Goal: Task Accomplishment & Management: Complete application form

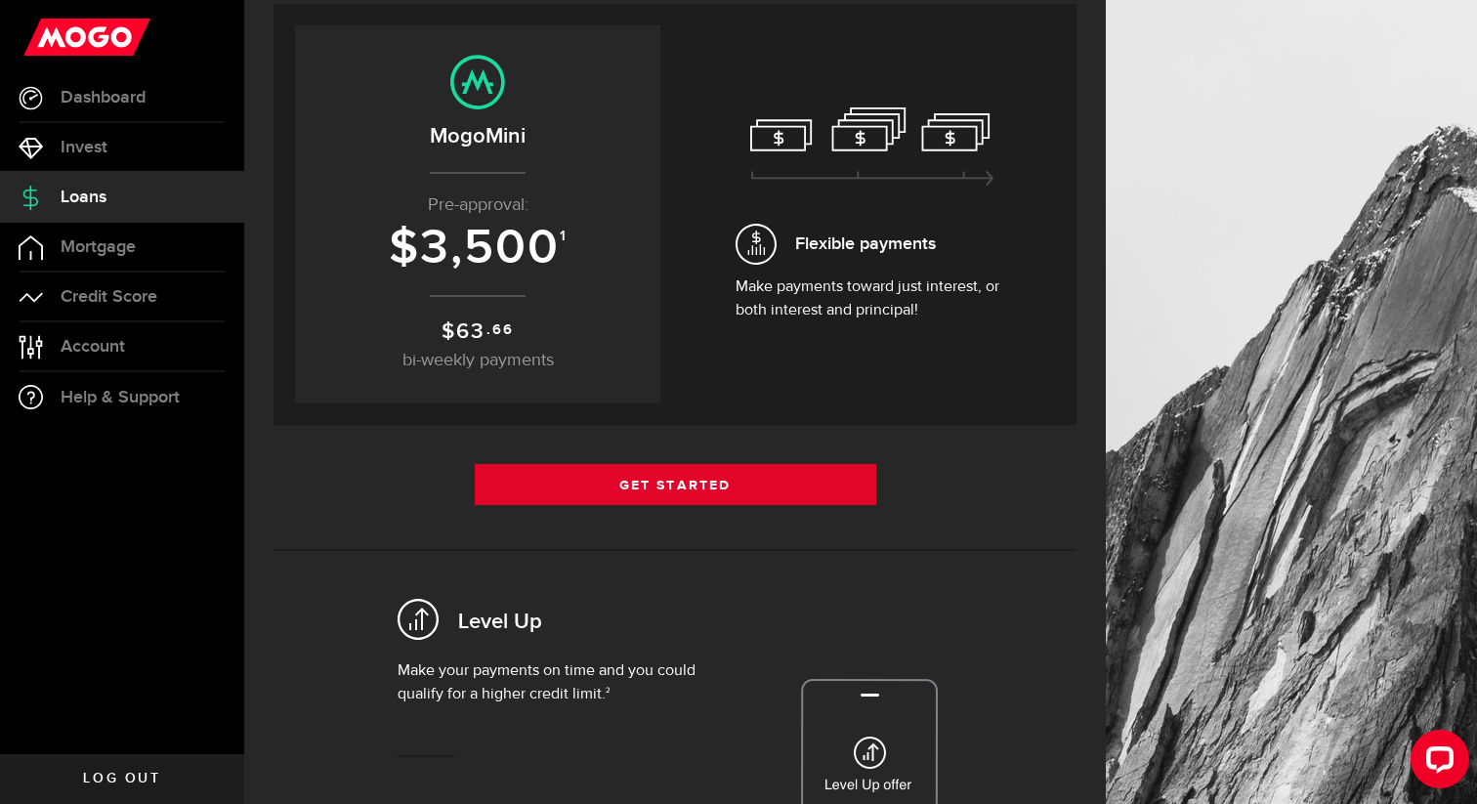
scroll to position [357, 0]
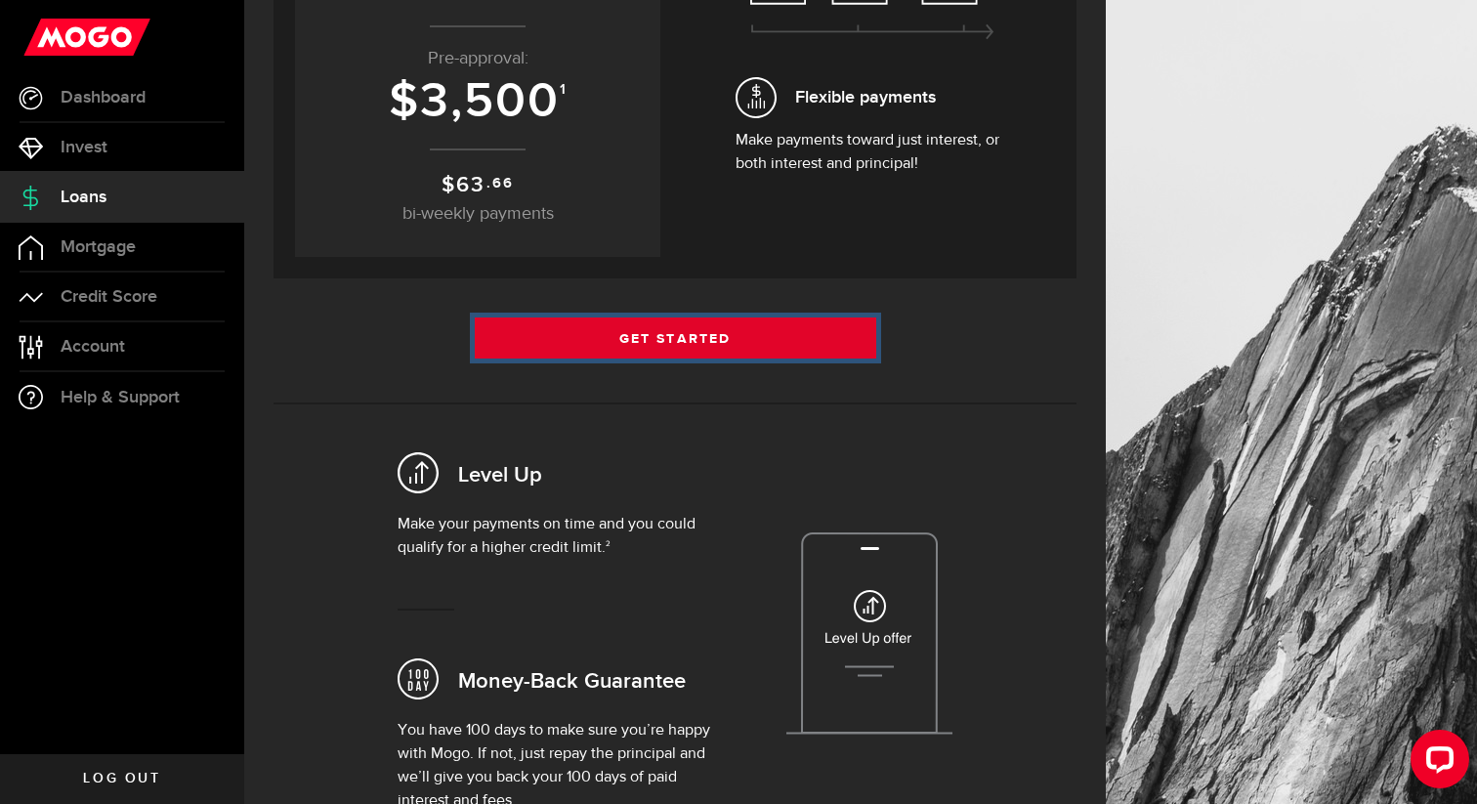
click at [721, 351] on link "Get Started" at bounding box center [676, 338] width 402 height 41
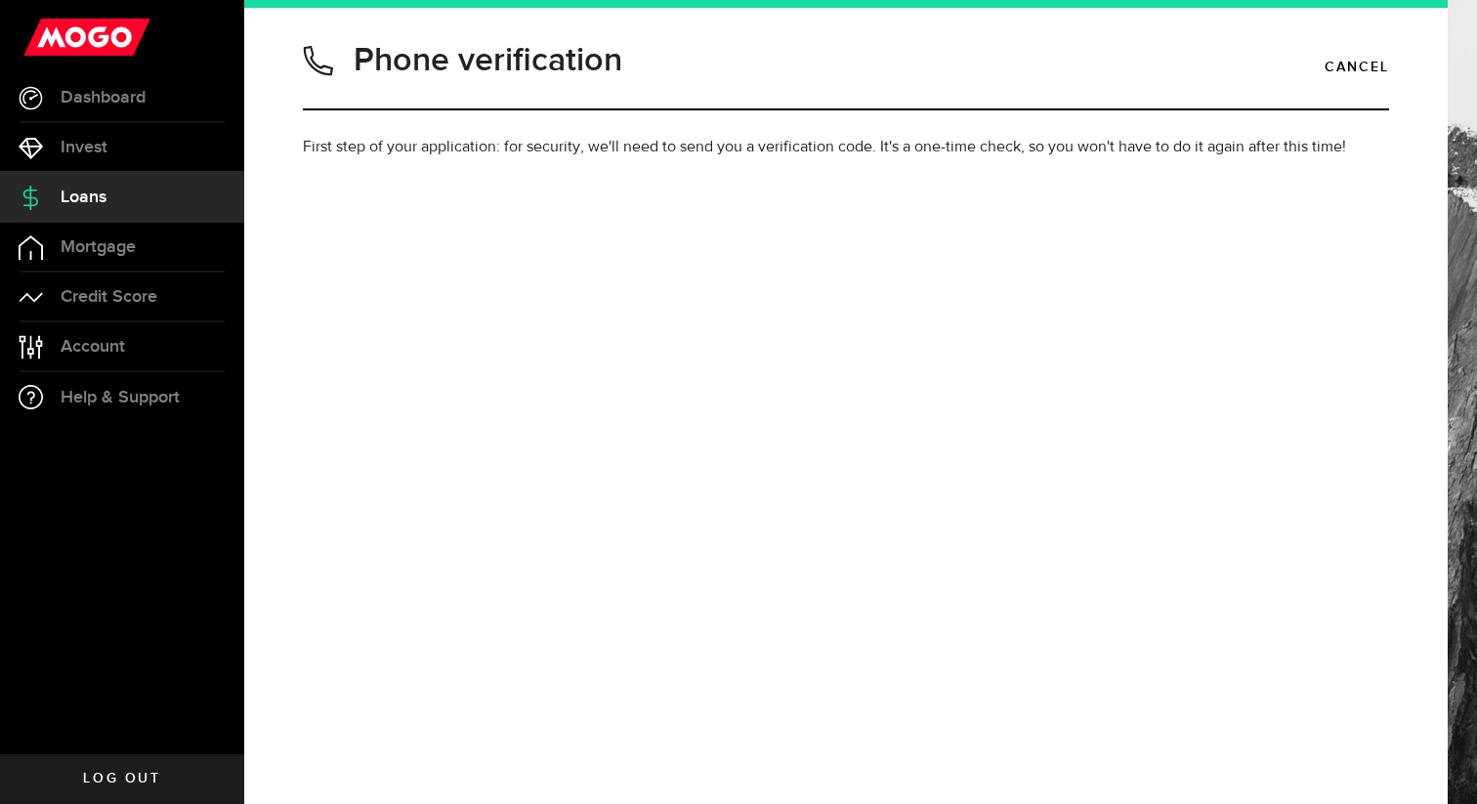
type input "6479282753"
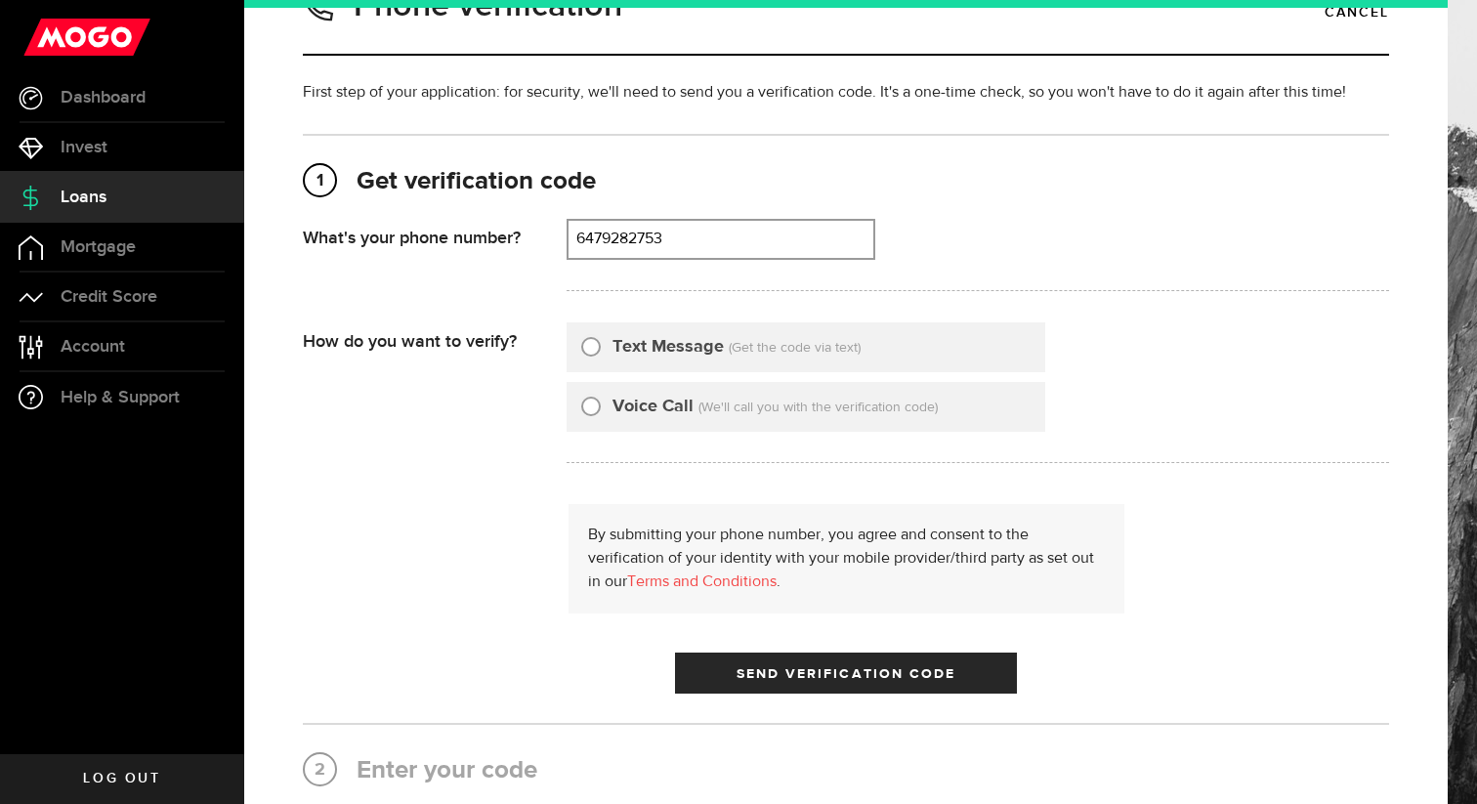
scroll to position [61, 0]
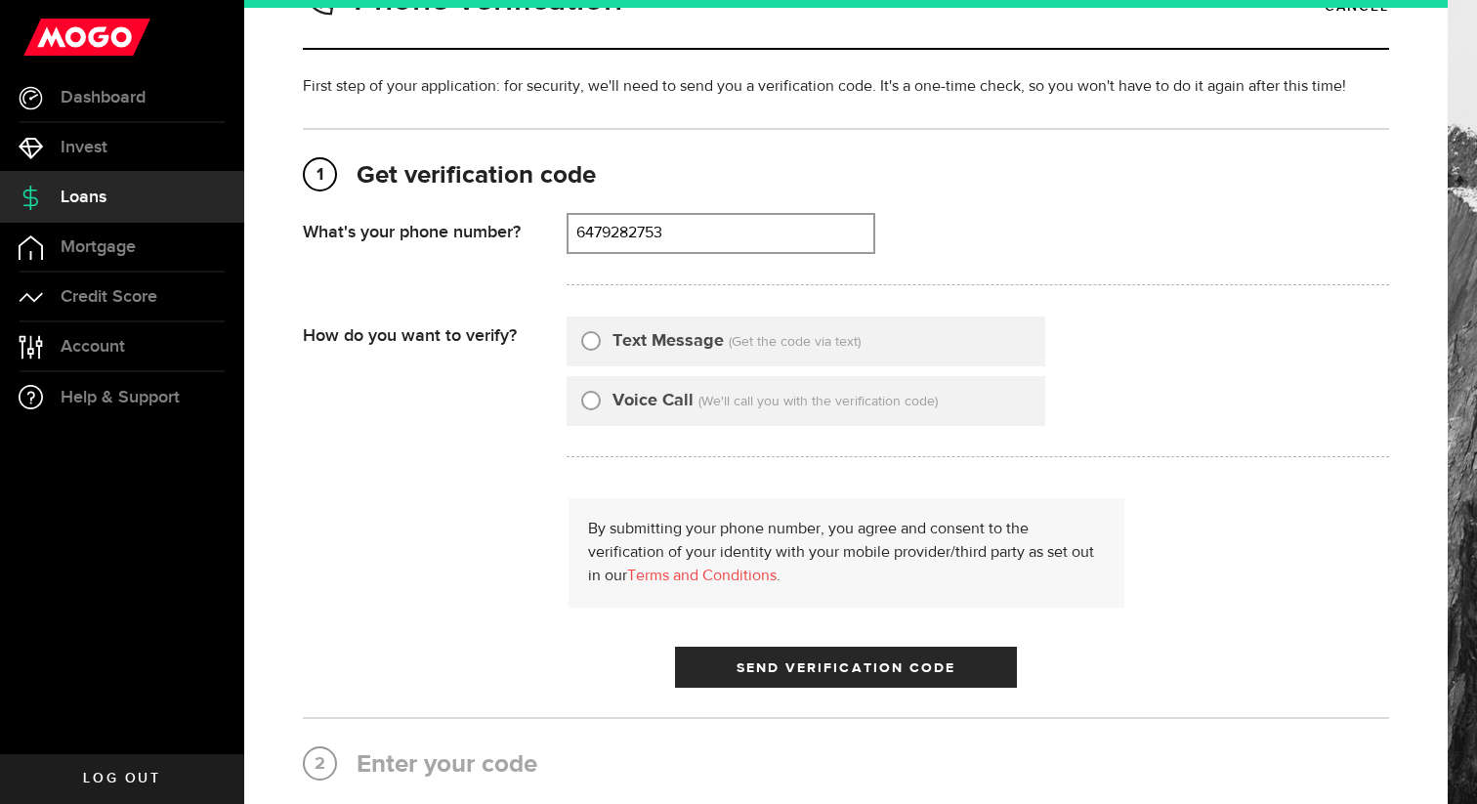
click at [649, 345] on label "Text Message" at bounding box center [668, 341] width 111 height 26
click at [601, 345] on input "Text Message" at bounding box center [591, 338] width 20 height 20
radio input "true"
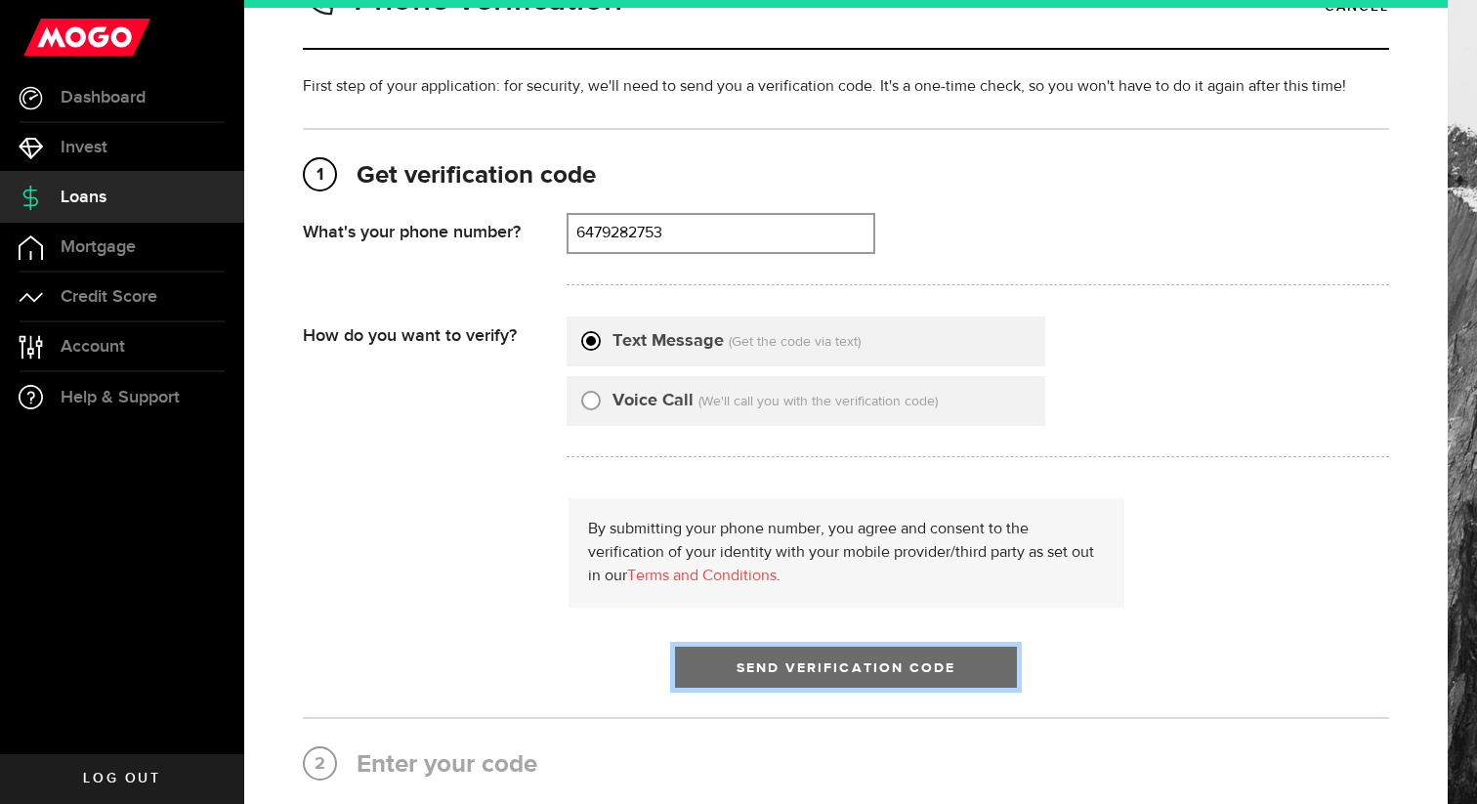
click at [867, 667] on span "Send Verification Code" at bounding box center [847, 668] width 220 height 14
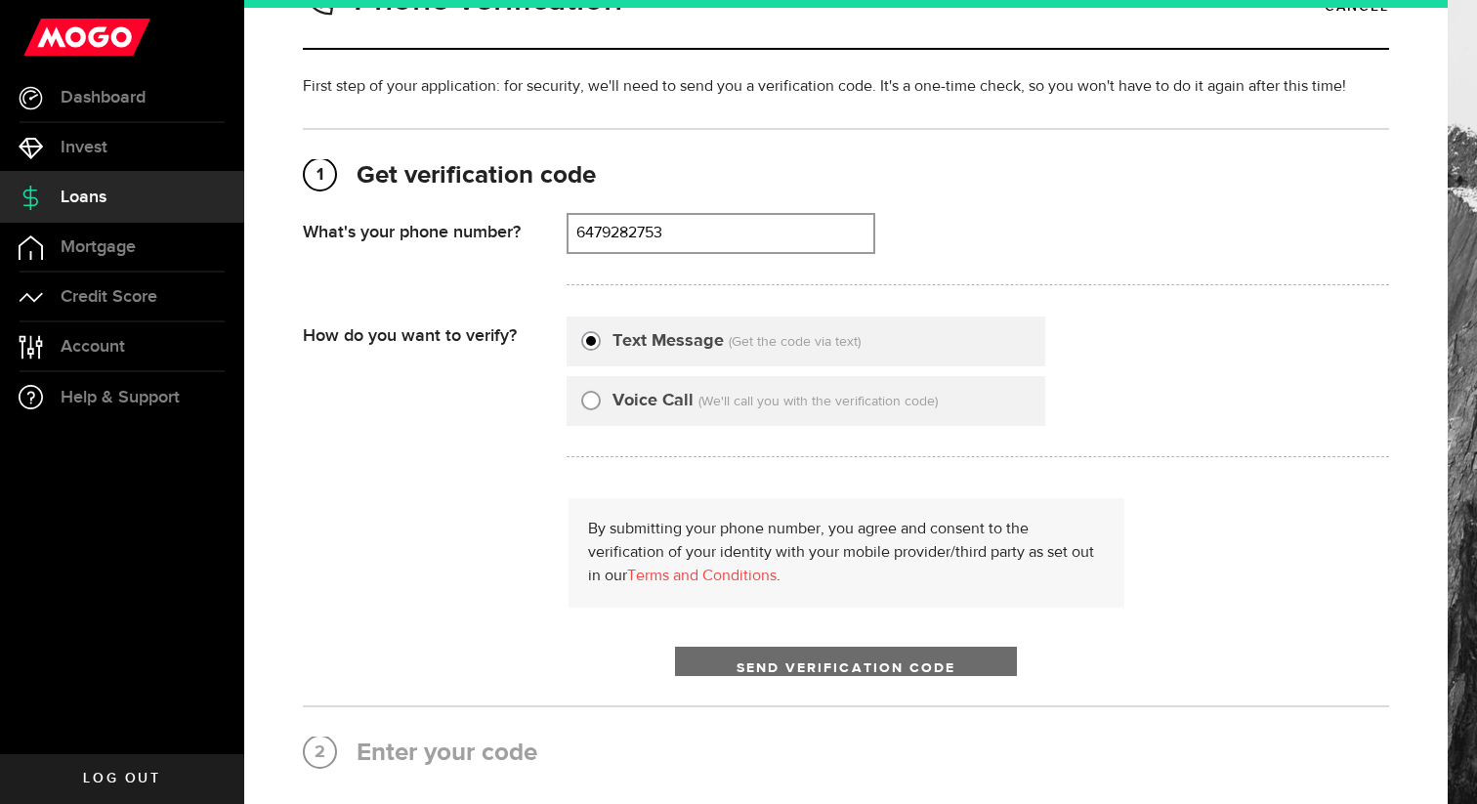
scroll to position [0, 0]
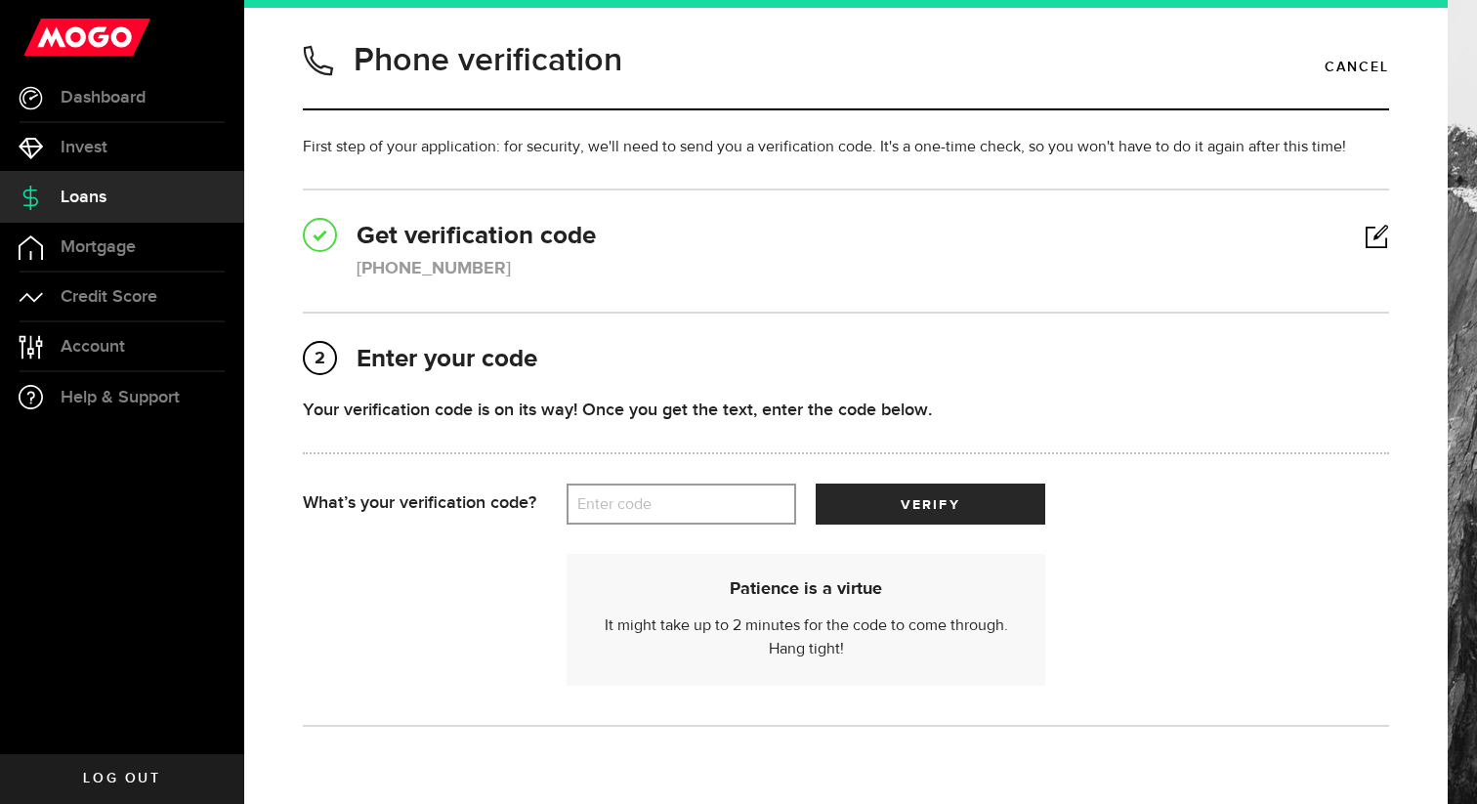
click at [673, 507] on label "Enter code" at bounding box center [682, 505] width 230 height 40
click at [673, 507] on input "Enter code" at bounding box center [682, 504] width 230 height 41
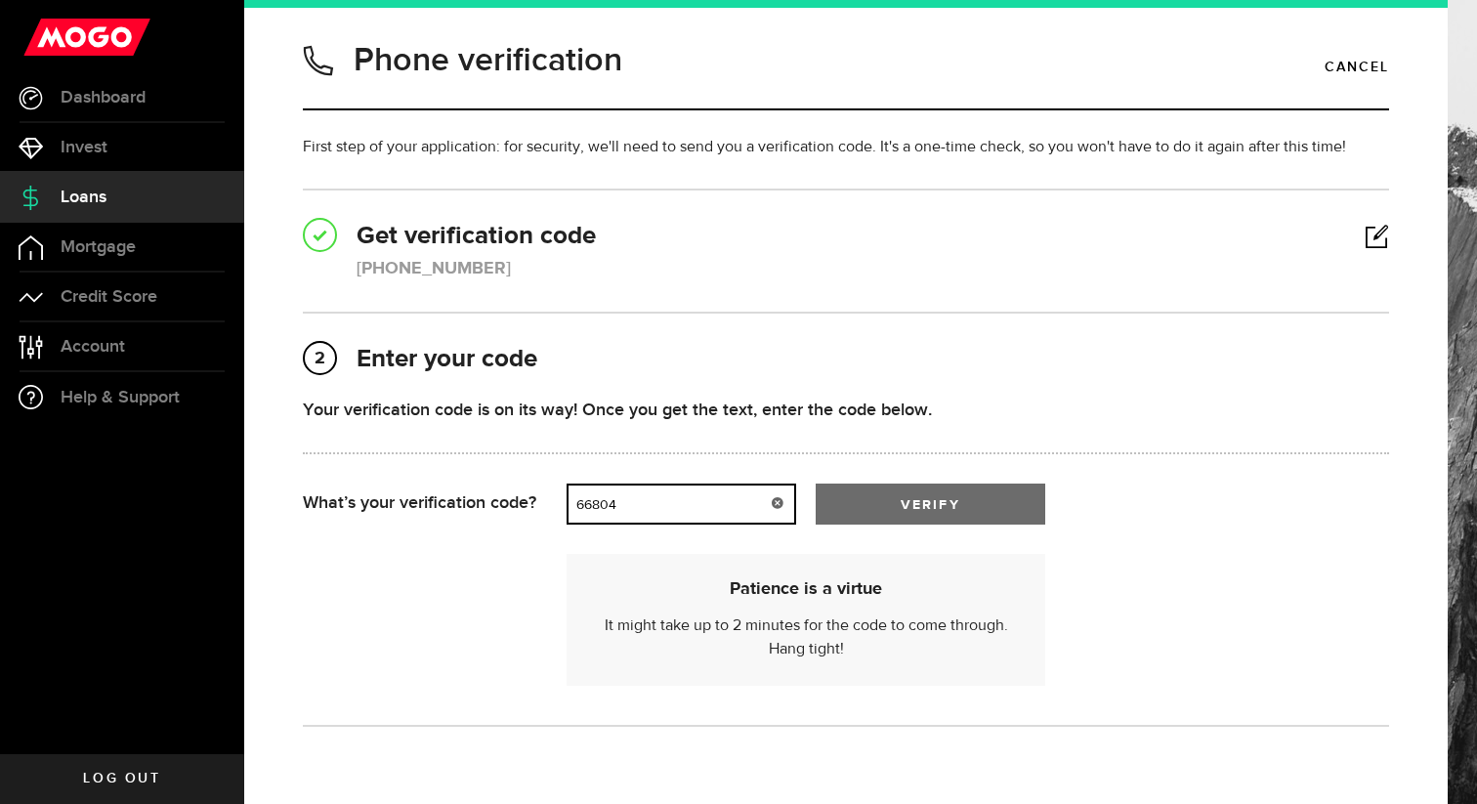
type input "66804"
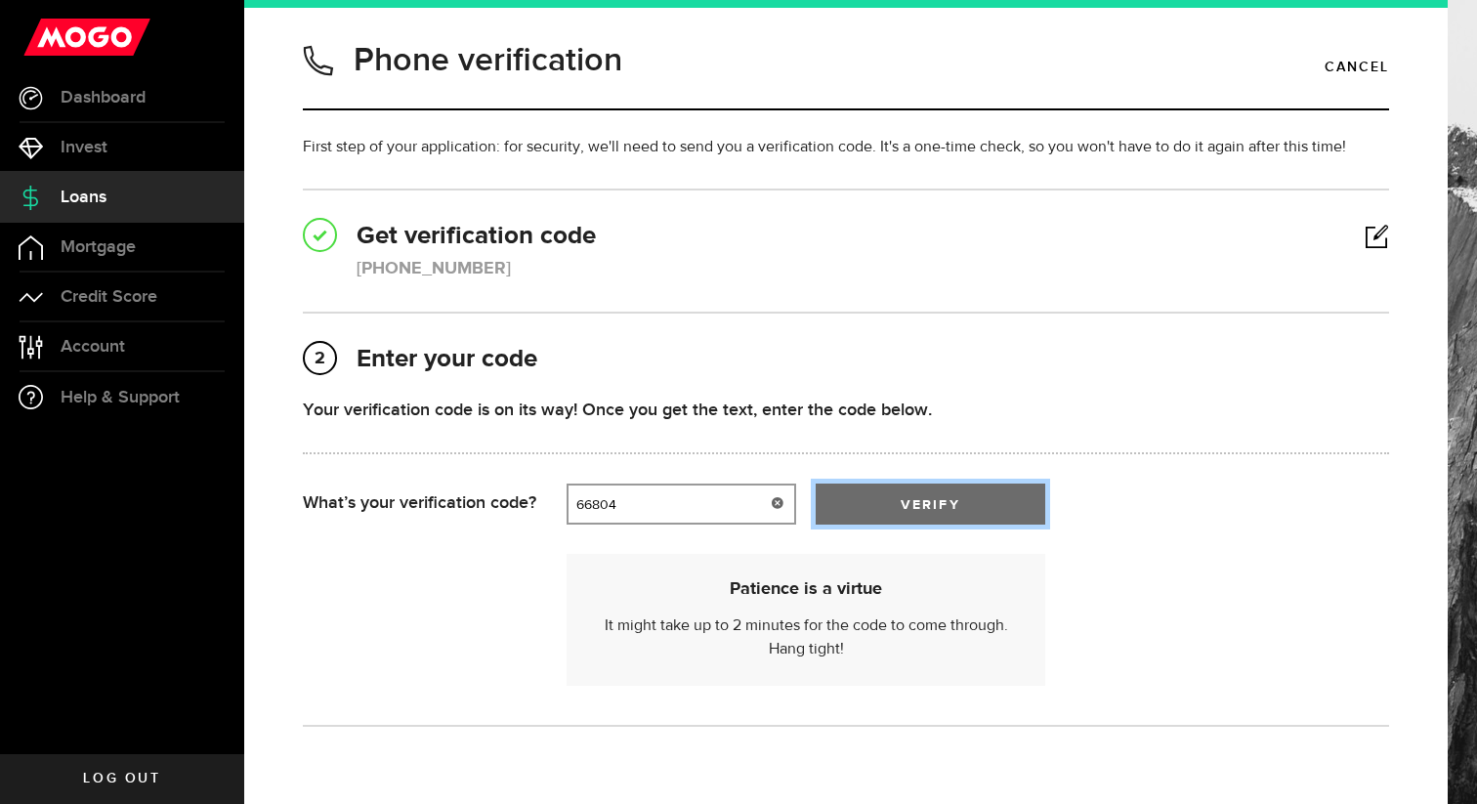
click at [958, 513] on button "verify" at bounding box center [931, 504] width 230 height 41
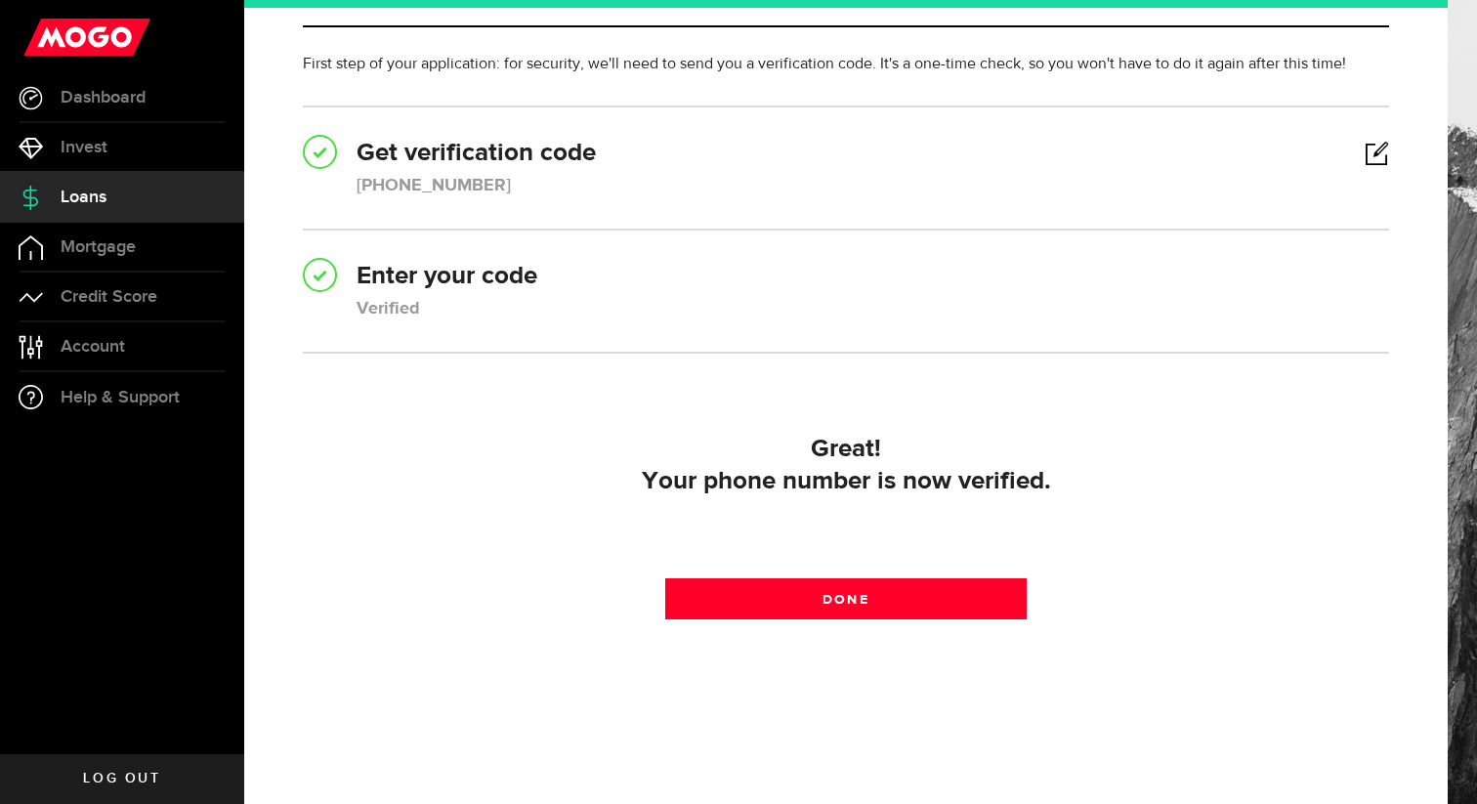
scroll to position [101, 0]
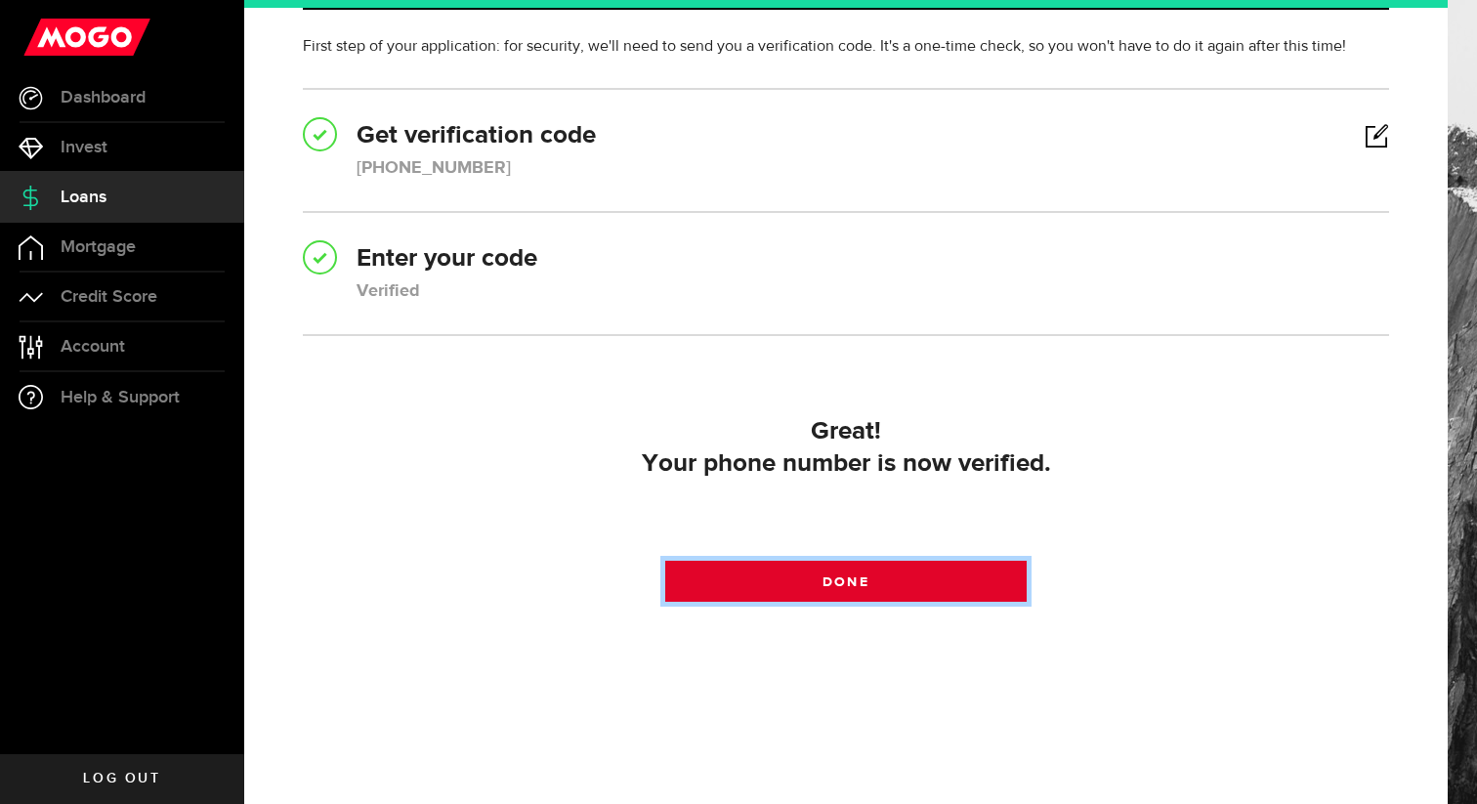
click at [858, 577] on span "Done" at bounding box center [846, 582] width 46 height 14
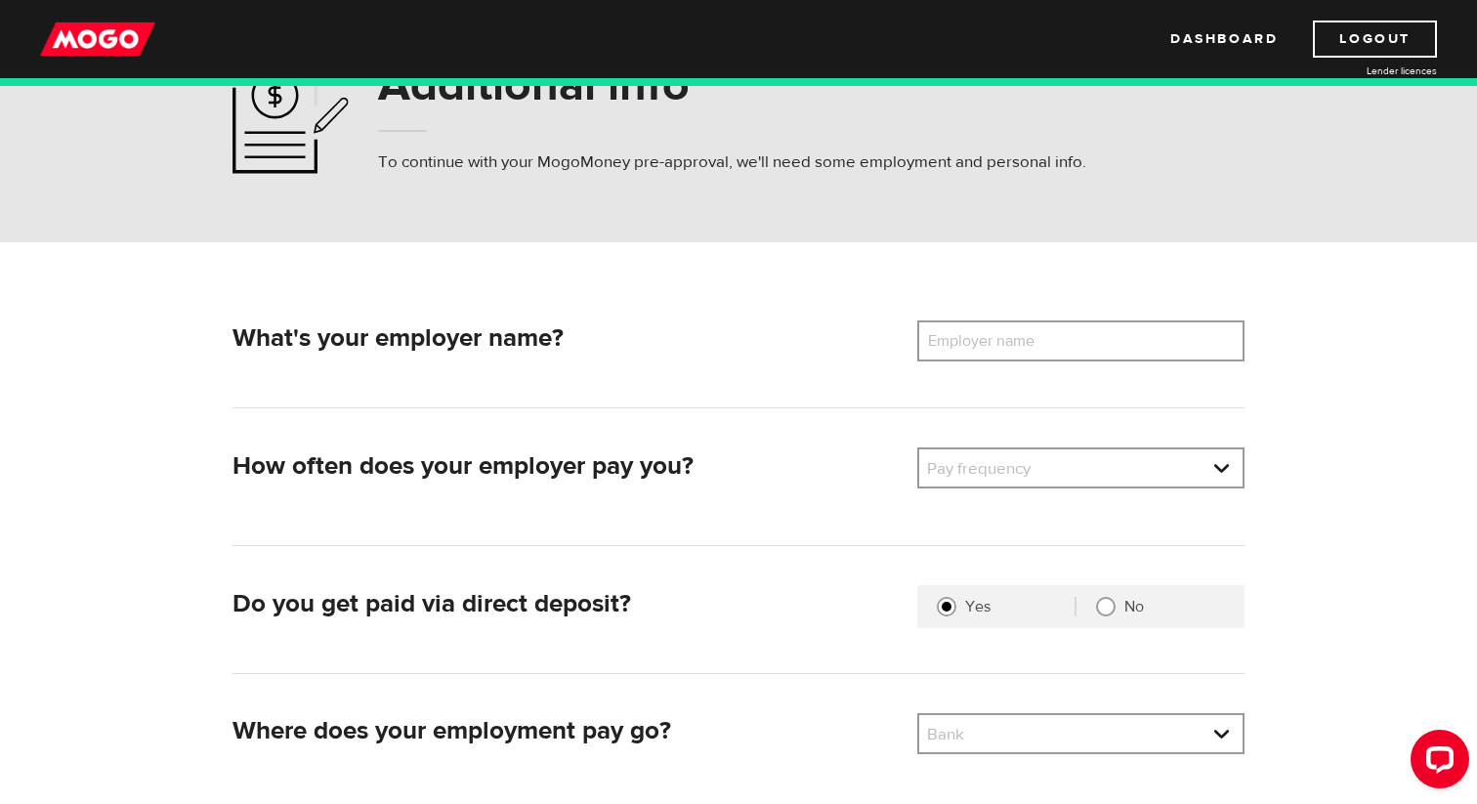
scroll to position [112, 0]
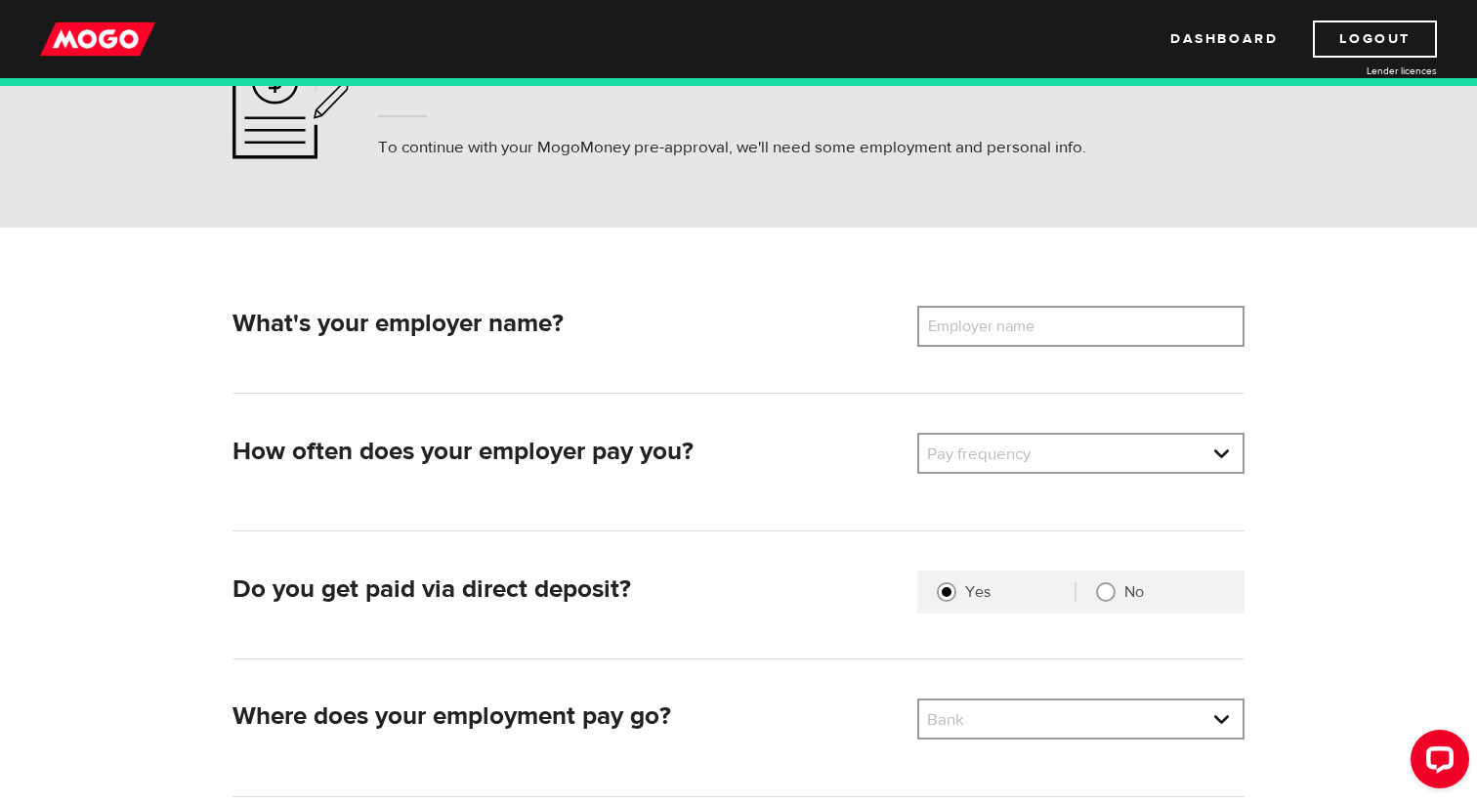
click at [1018, 325] on label "Employer name" at bounding box center [995, 326] width 157 height 41
click at [1018, 325] on input "Employer name" at bounding box center [1080, 326] width 327 height 41
type input "Skip"
click at [940, 352] on div "What's your employer name? Employer name Please enter your employer's name Skip" at bounding box center [739, 330] width 1029 height 48
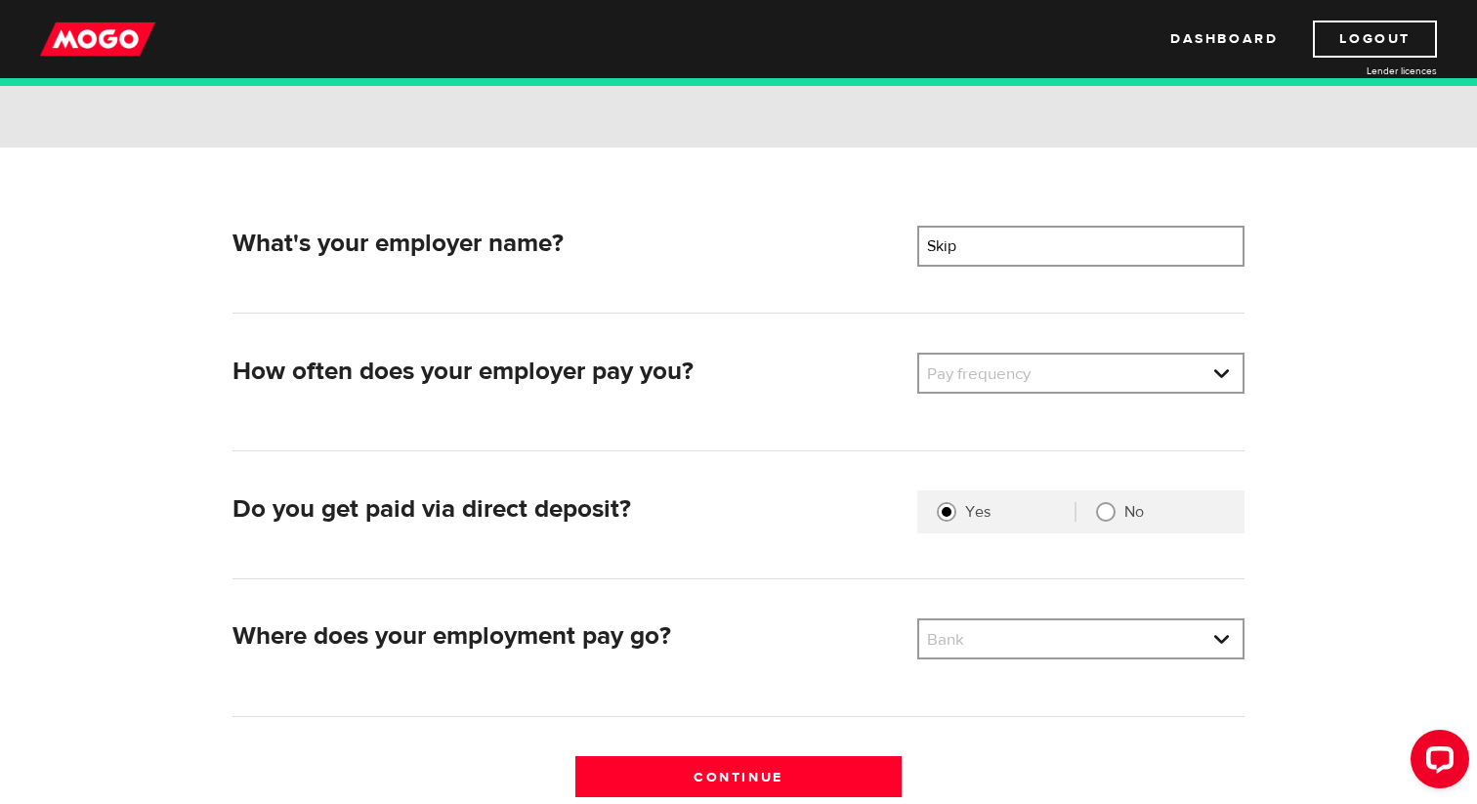
scroll to position [202, 0]
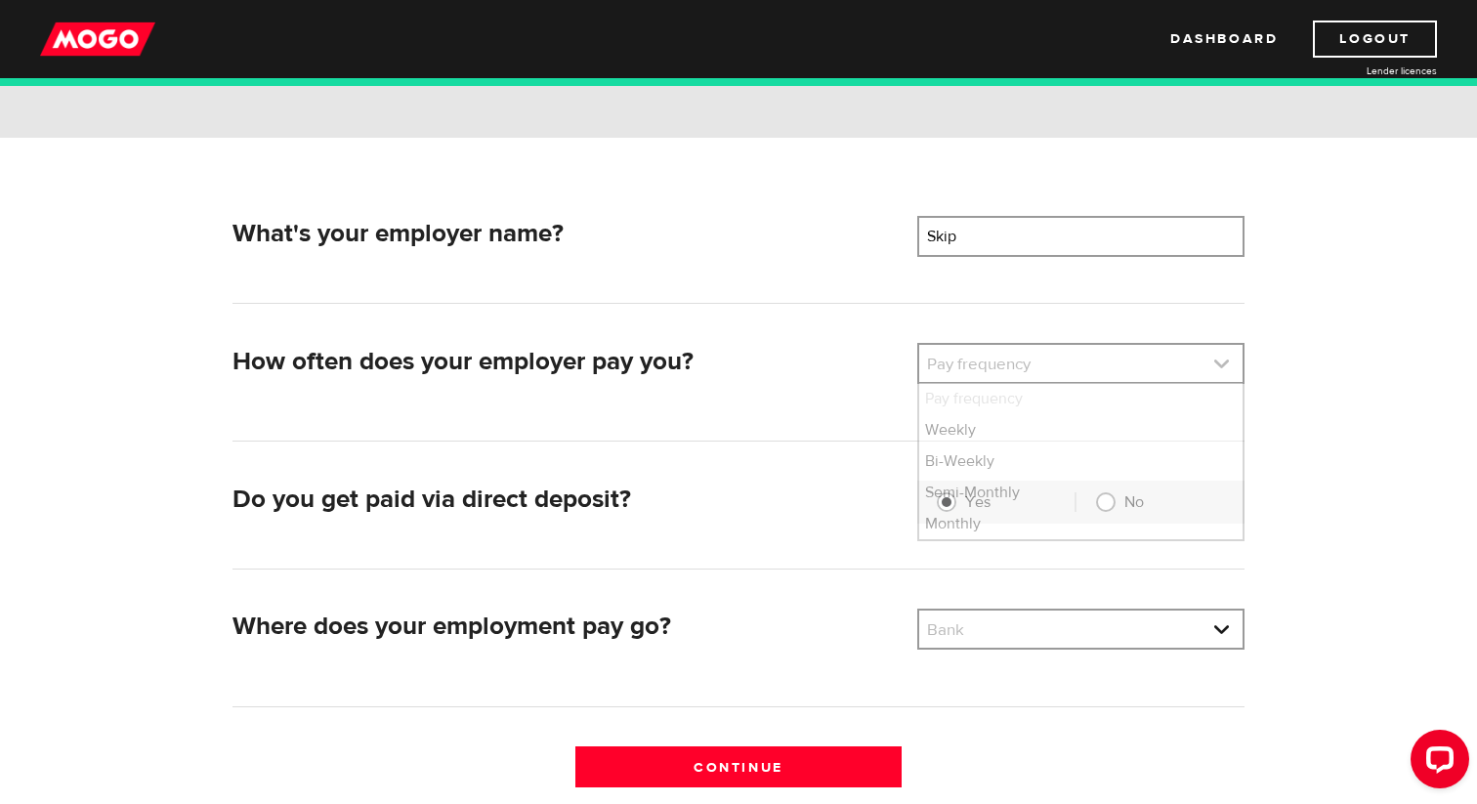
click at [1000, 372] on link at bounding box center [1080, 363] width 323 height 37
click at [986, 465] on li "Bi-Weekly" at bounding box center [1080, 461] width 323 height 31
select select "2"
click at [825, 473] on div "What's your employer name? Employer name Please enter your employer's name Skip…" at bounding box center [739, 511] width 1043 height 590
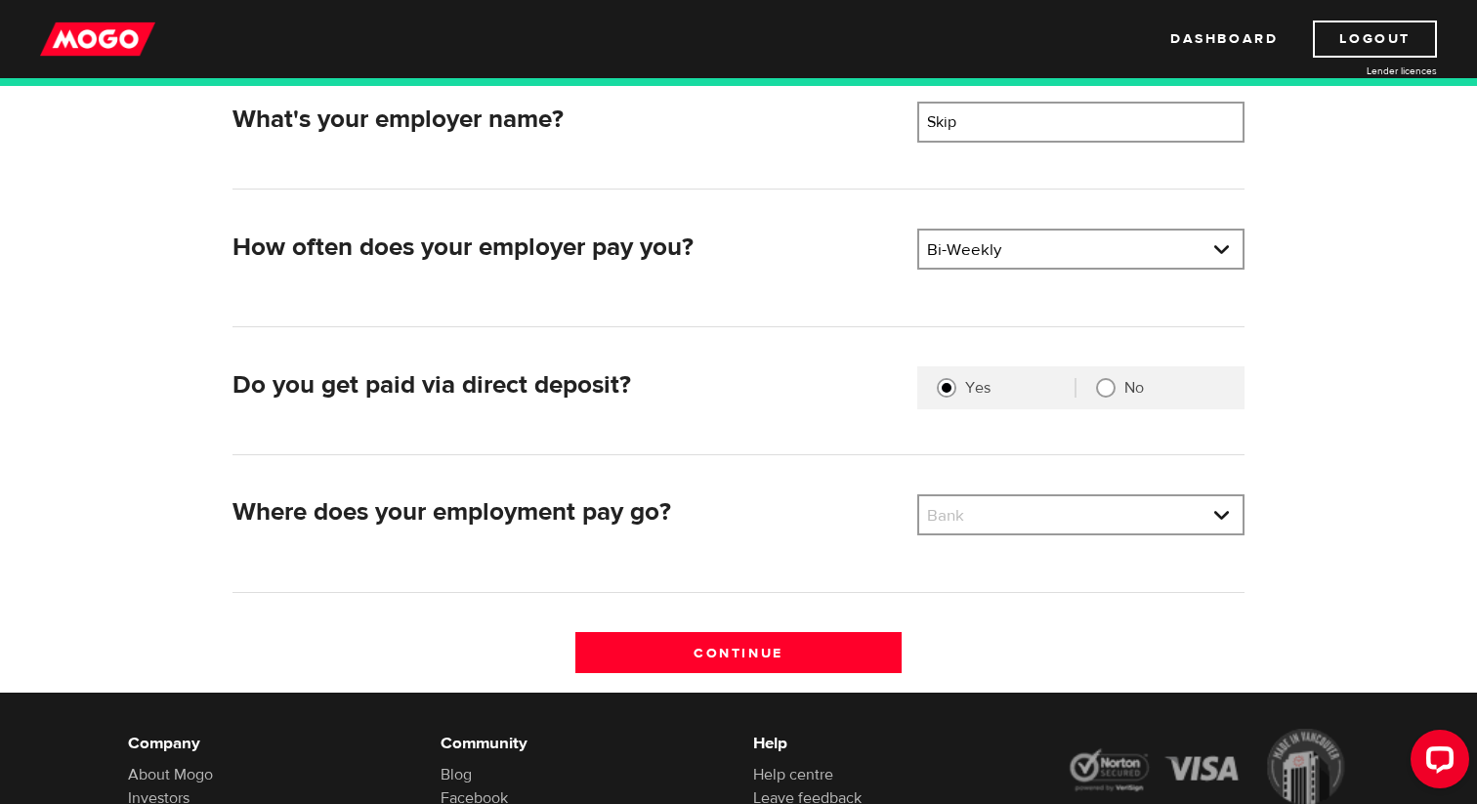
scroll to position [318, 0]
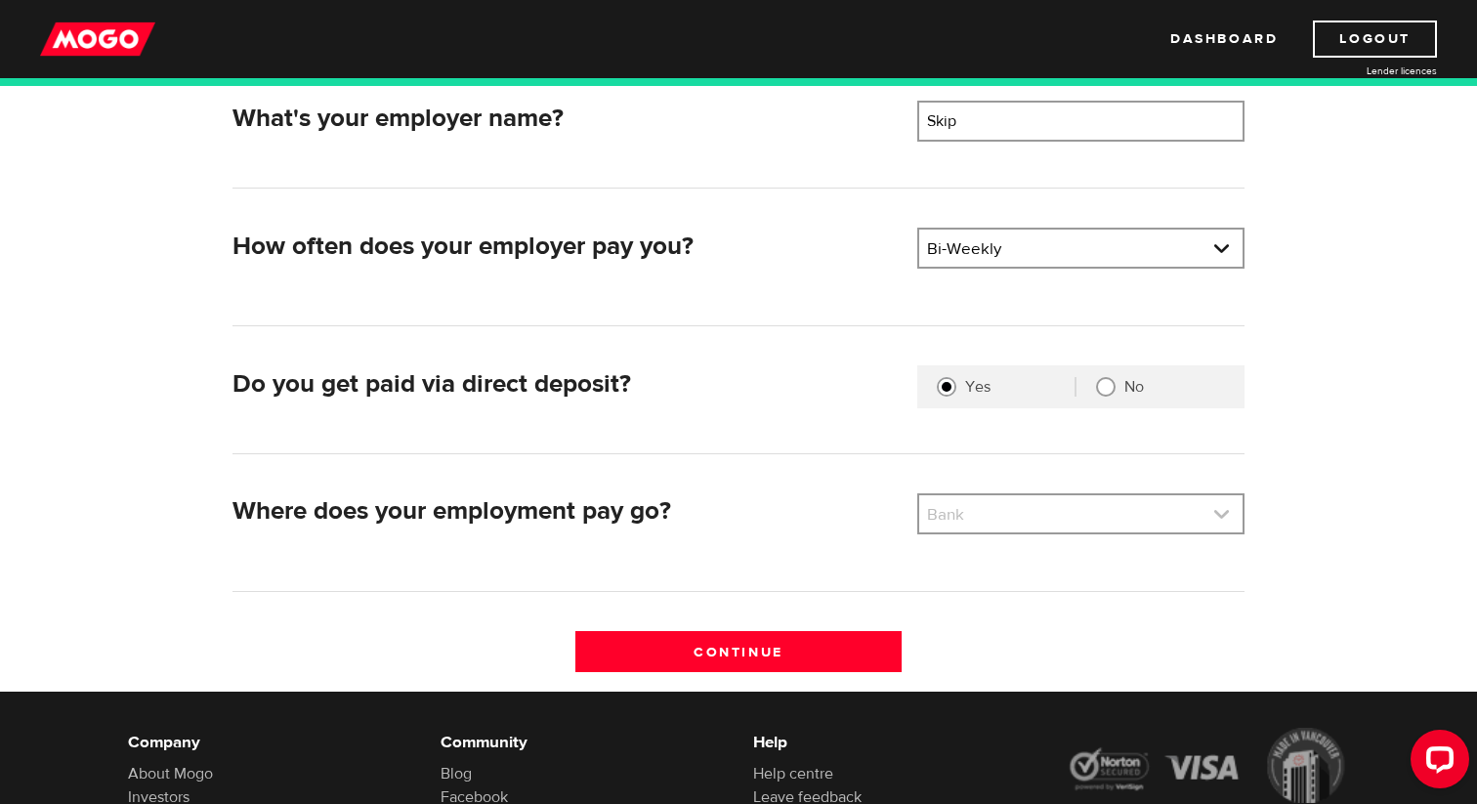
click at [985, 515] on link at bounding box center [1080, 513] width 323 height 37
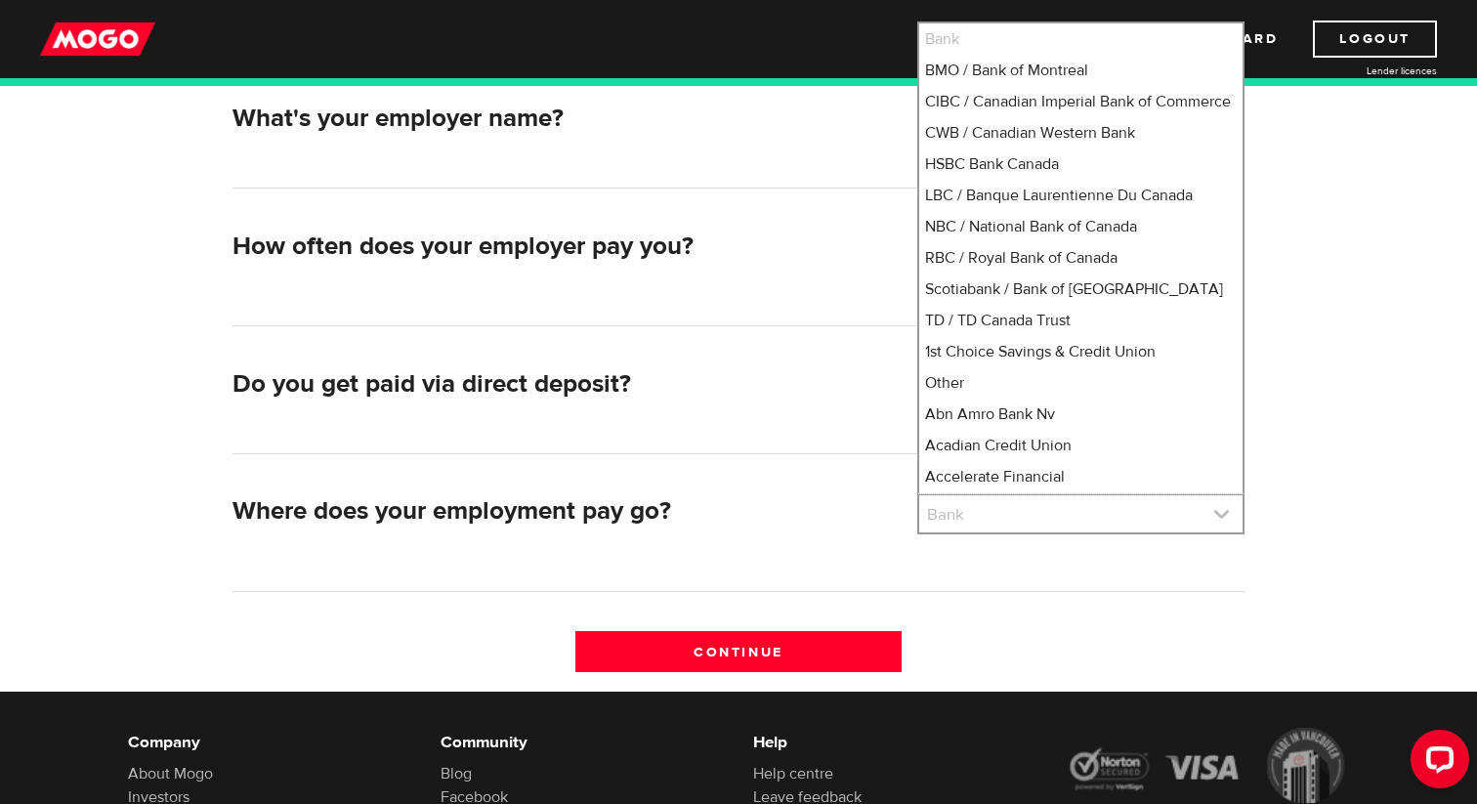
click at [985, 515] on link at bounding box center [1080, 513] width 323 height 37
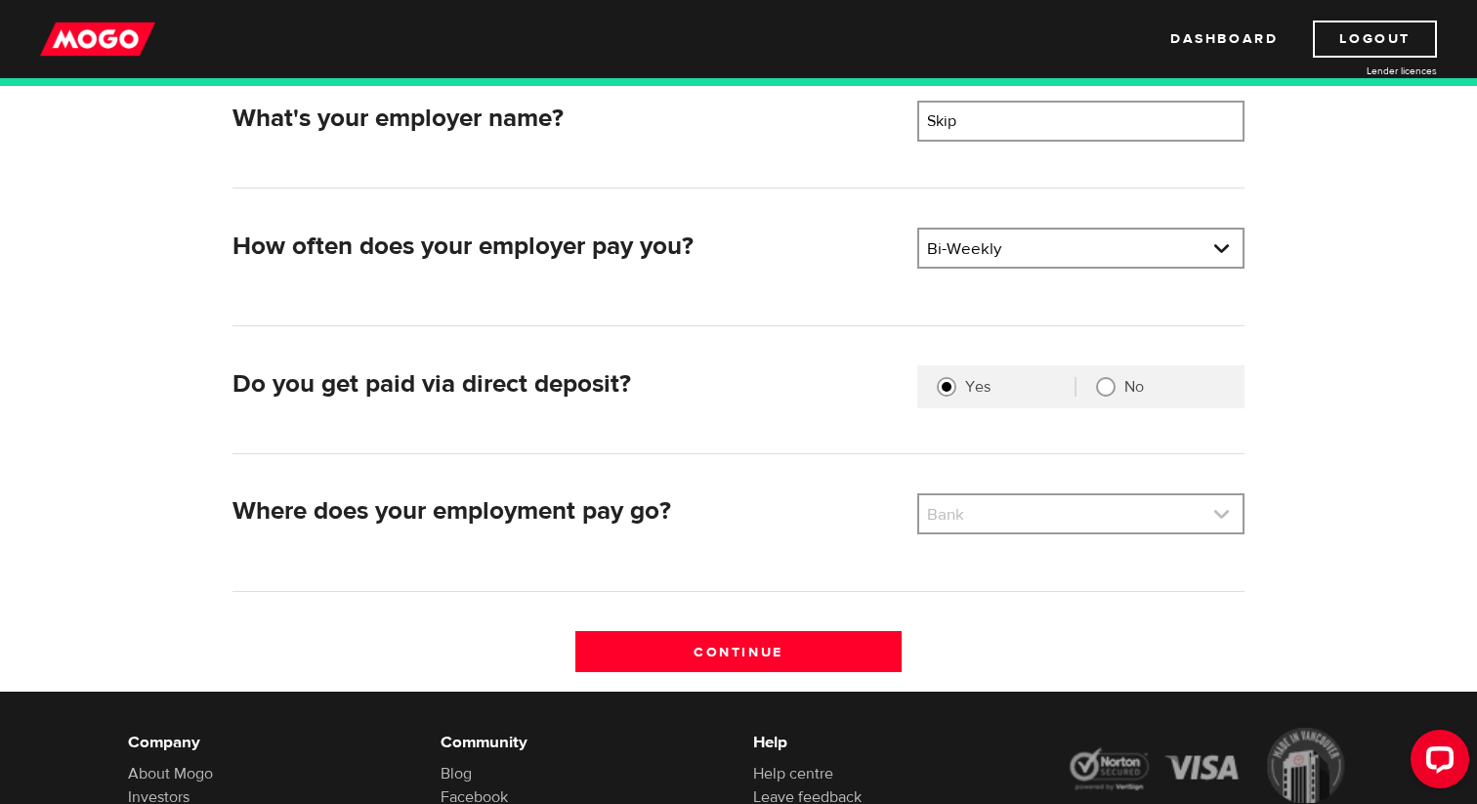
click at [985, 515] on link at bounding box center [1080, 513] width 323 height 37
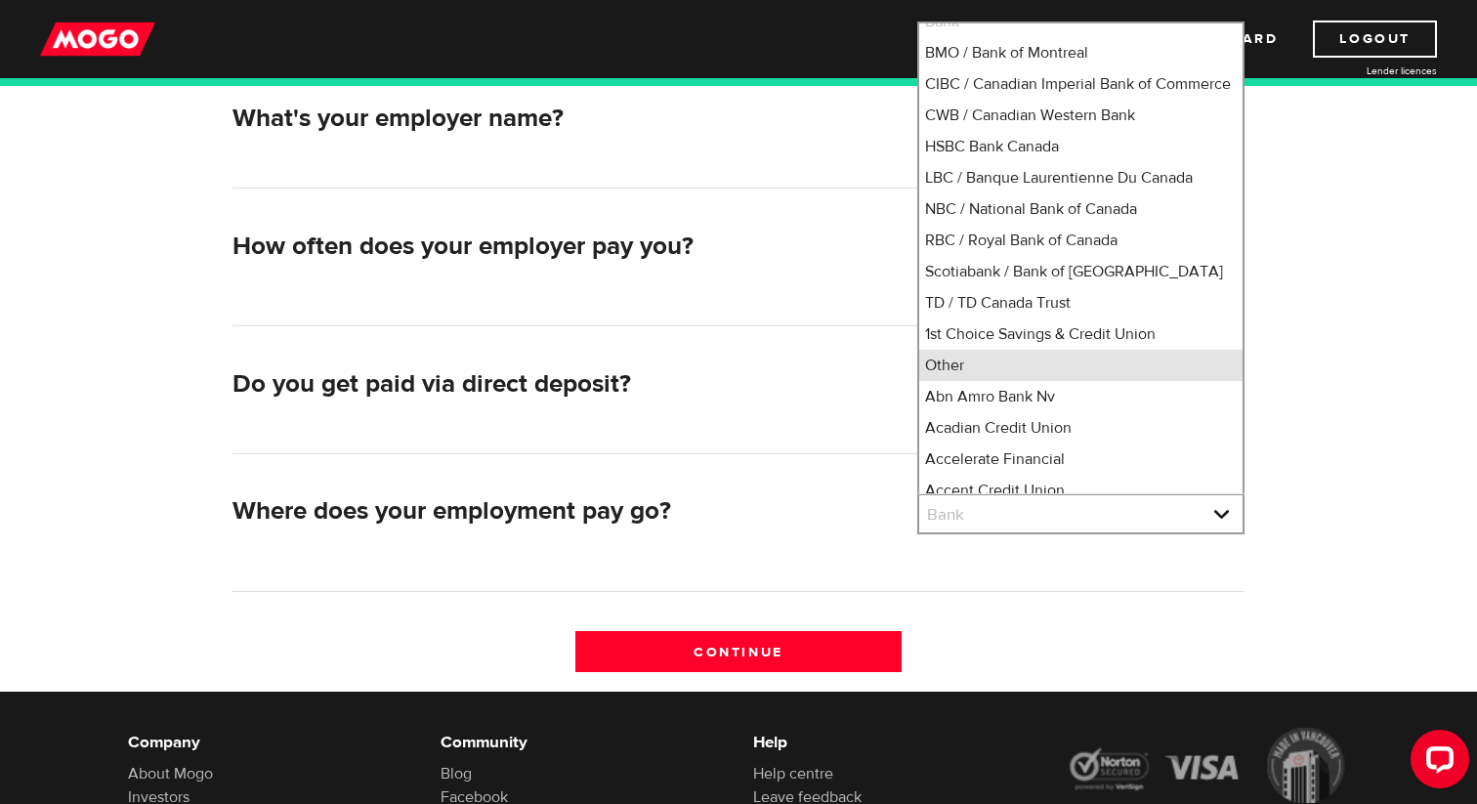
scroll to position [27, 0]
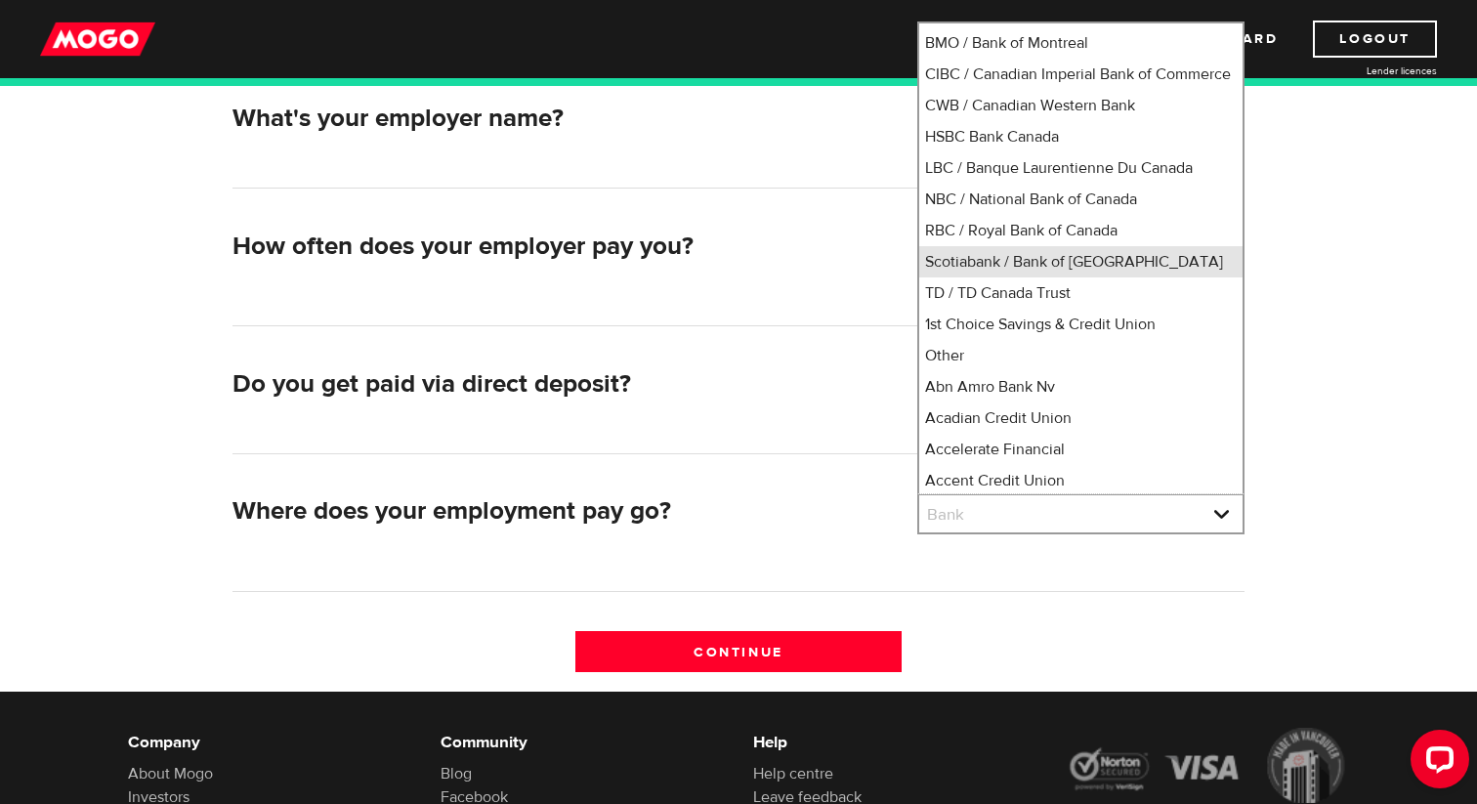
click at [1121, 277] on li "Scotiabank / Bank of Nova Scotia" at bounding box center [1080, 261] width 323 height 31
select select "2"
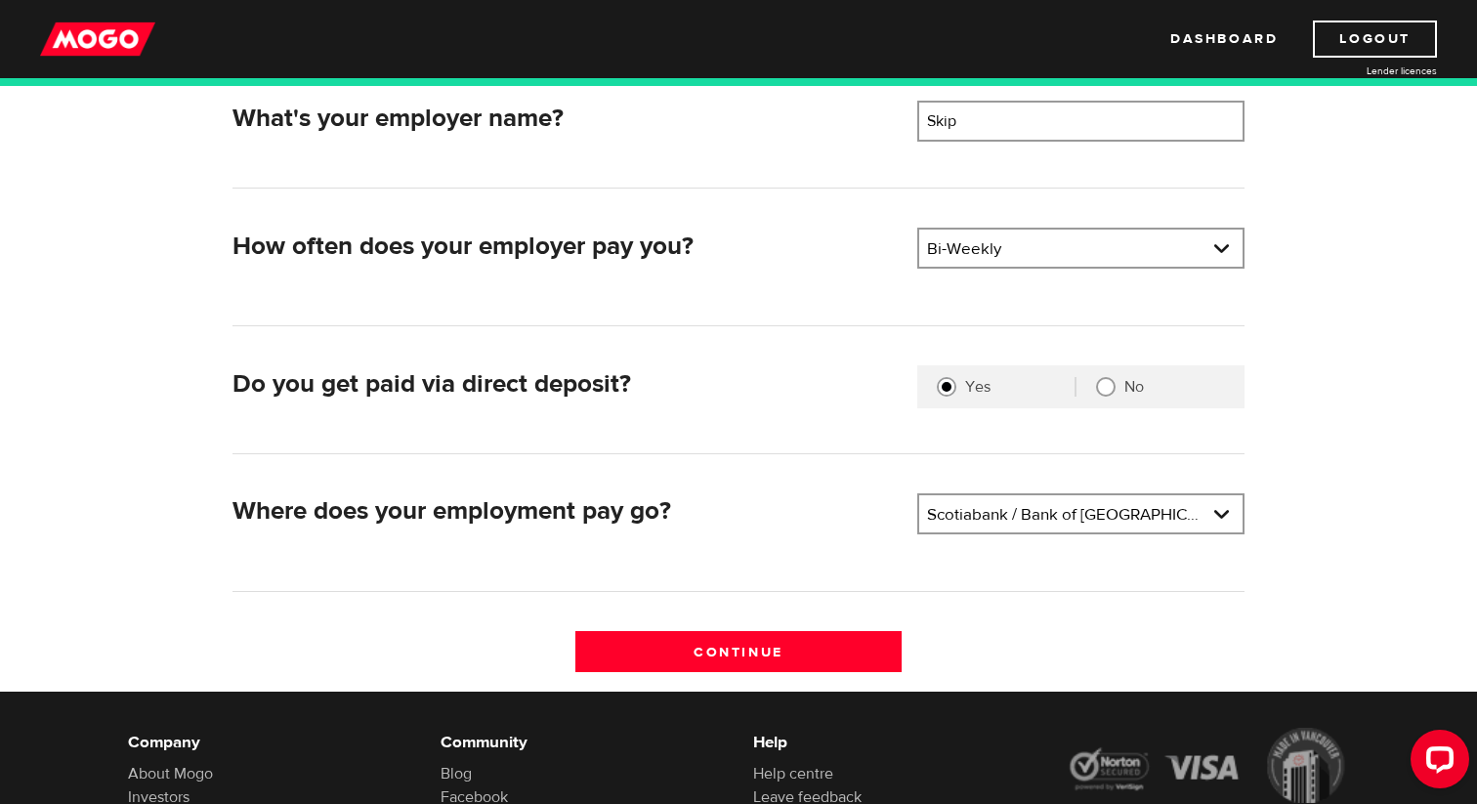
click at [784, 536] on div "Where does your employment pay go?" at bounding box center [568, 517] width 686 height 48
click at [755, 639] on input "Continue" at bounding box center [738, 651] width 327 height 41
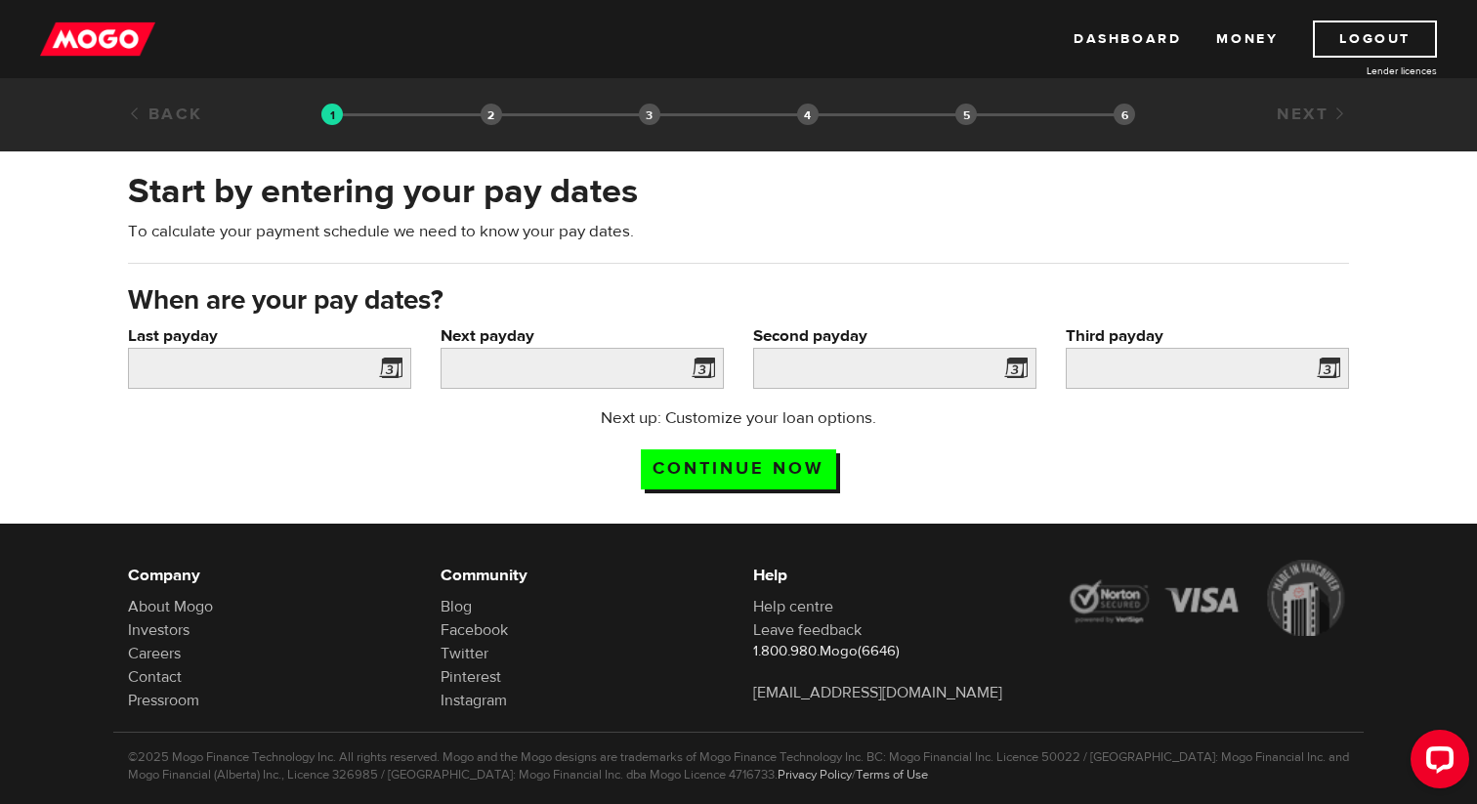
click at [395, 372] on span at bounding box center [386, 371] width 29 height 31
click at [302, 372] on input "Last payday" at bounding box center [269, 368] width 283 height 41
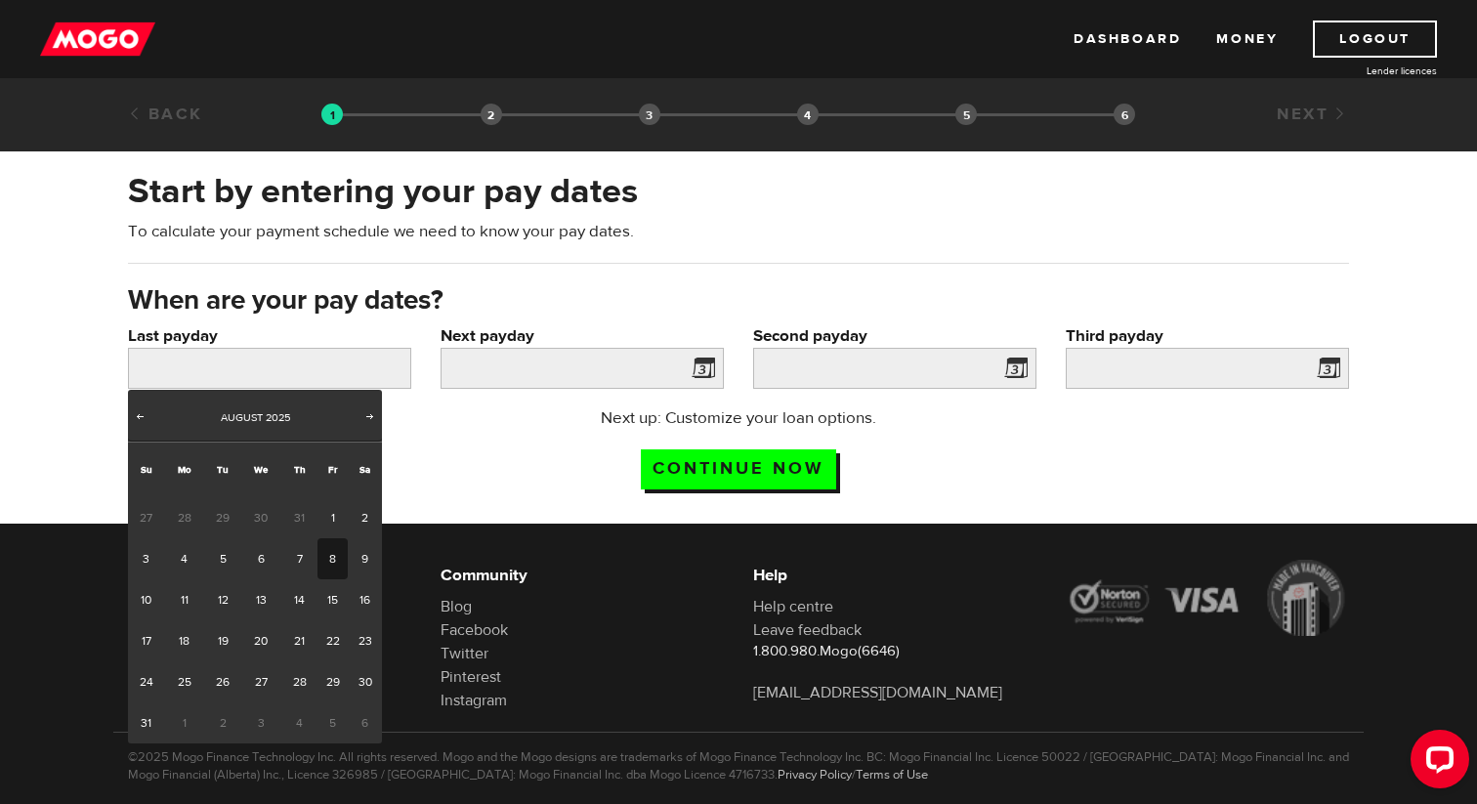
click at [322, 568] on link "8" at bounding box center [333, 558] width 30 height 41
type input "[DATE]"
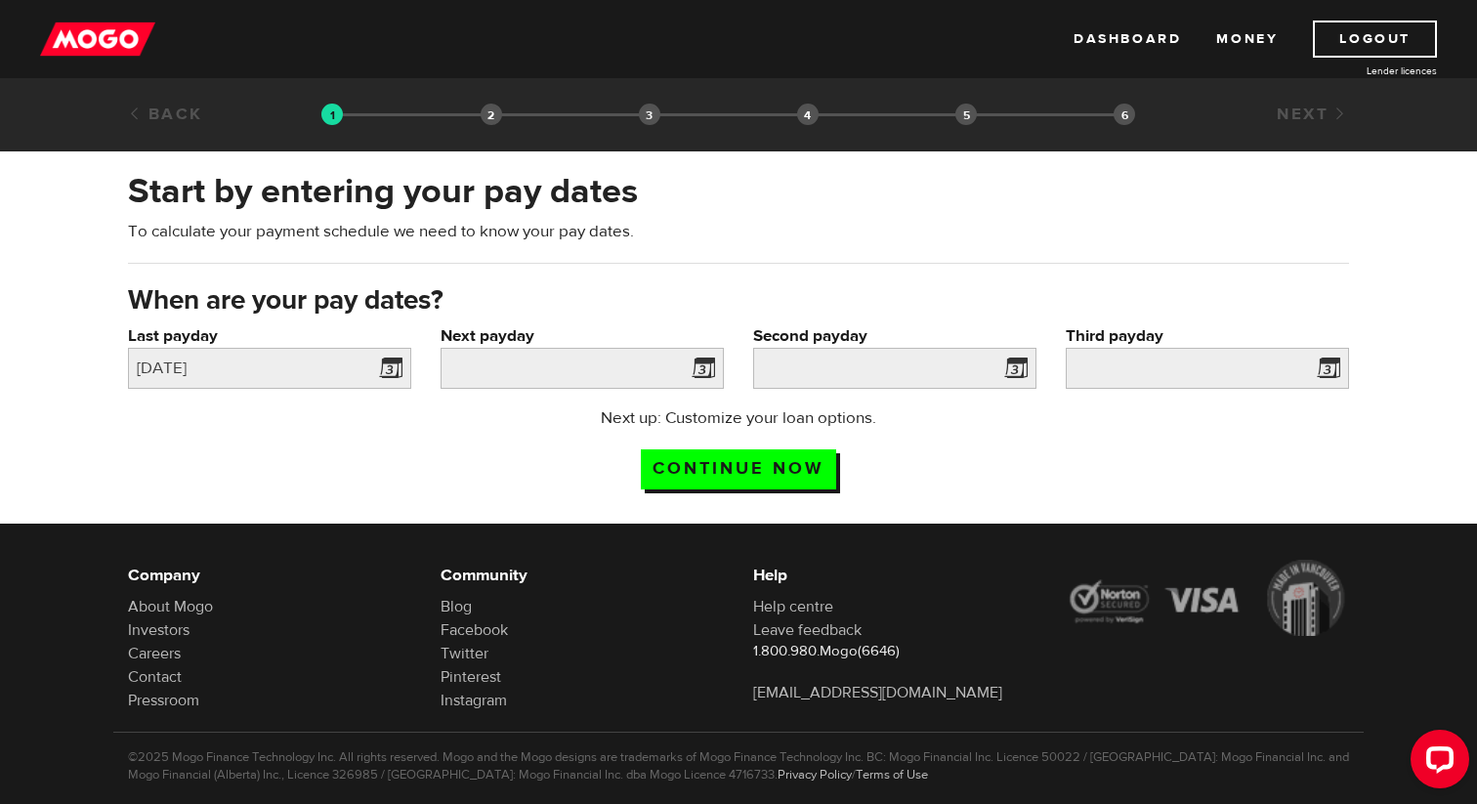
click at [709, 374] on span at bounding box center [699, 371] width 29 height 31
click at [703, 367] on span at bounding box center [699, 371] width 29 height 31
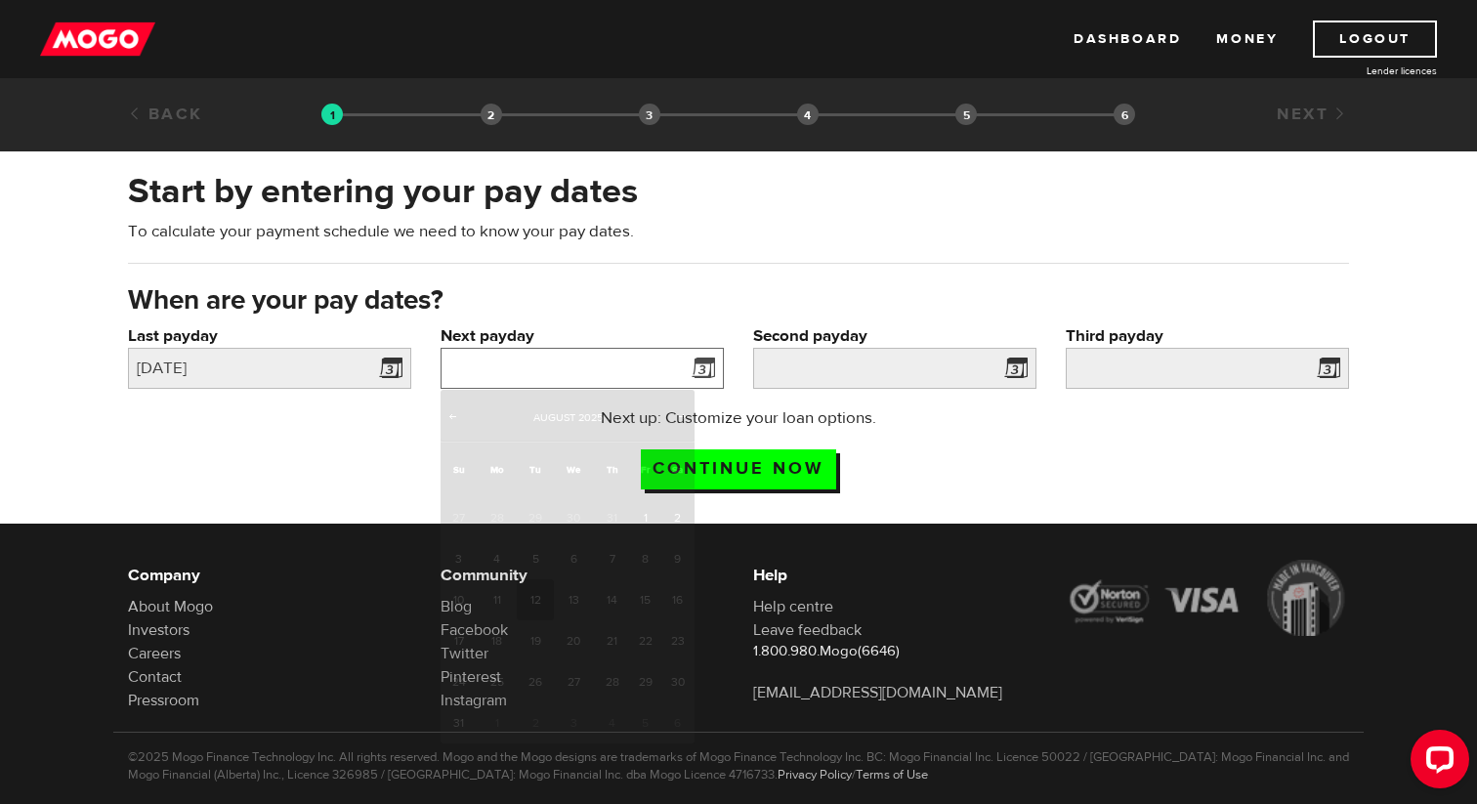
click at [638, 373] on input "Next payday" at bounding box center [582, 368] width 283 height 41
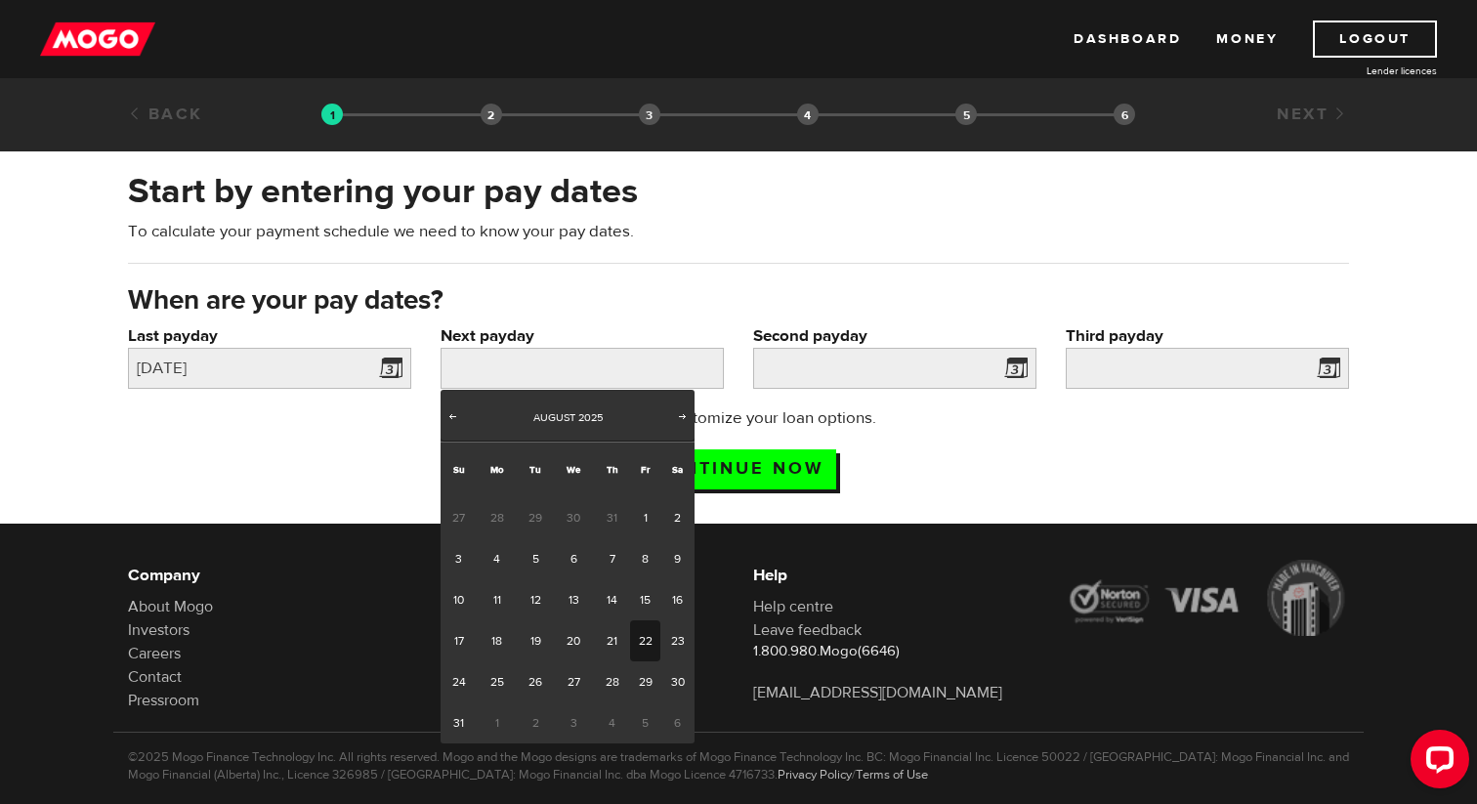
click at [641, 640] on link "22" at bounding box center [645, 640] width 30 height 41
type input "2025/08/22"
type input "2025/9/5"
type input "2025/9/19"
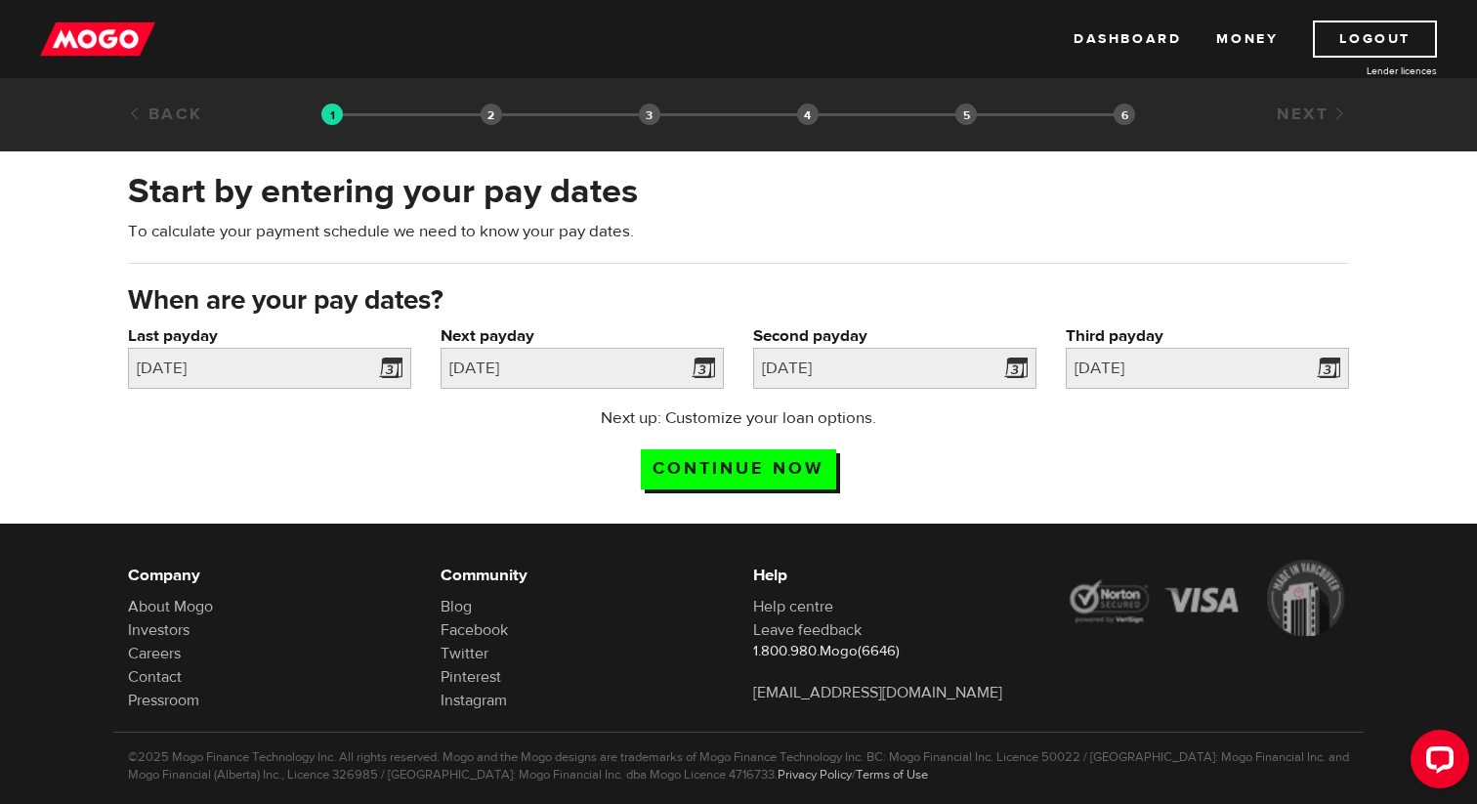
click at [1013, 461] on div "Next up: Customize your loan options. Continue now" at bounding box center [738, 455] width 1251 height 98
click at [793, 468] on input "Continue now" at bounding box center [738, 469] width 195 height 40
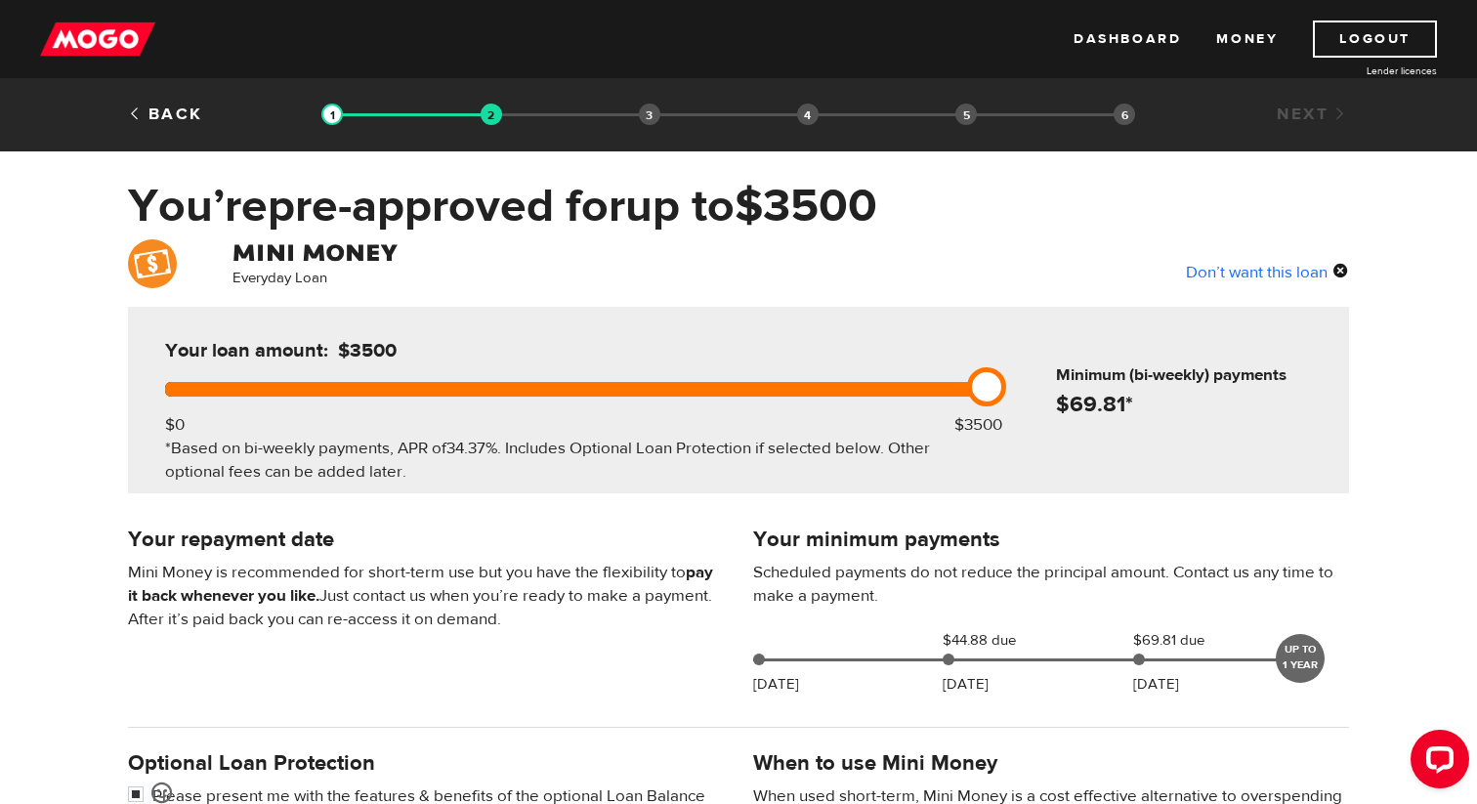
click at [988, 248] on div "Everyday Loan Don’t want this loan" at bounding box center [738, 265] width 1251 height 53
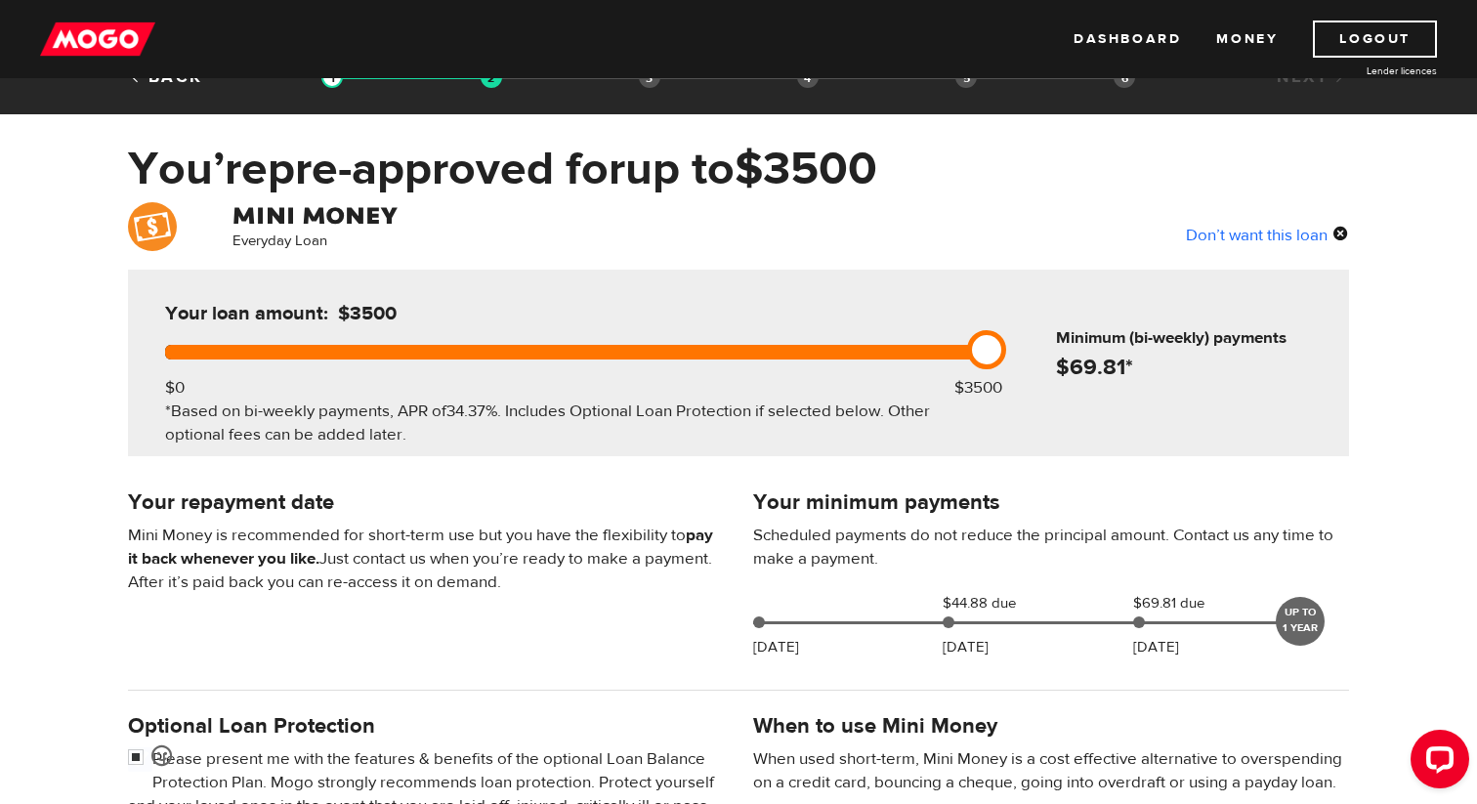
scroll to position [78, 0]
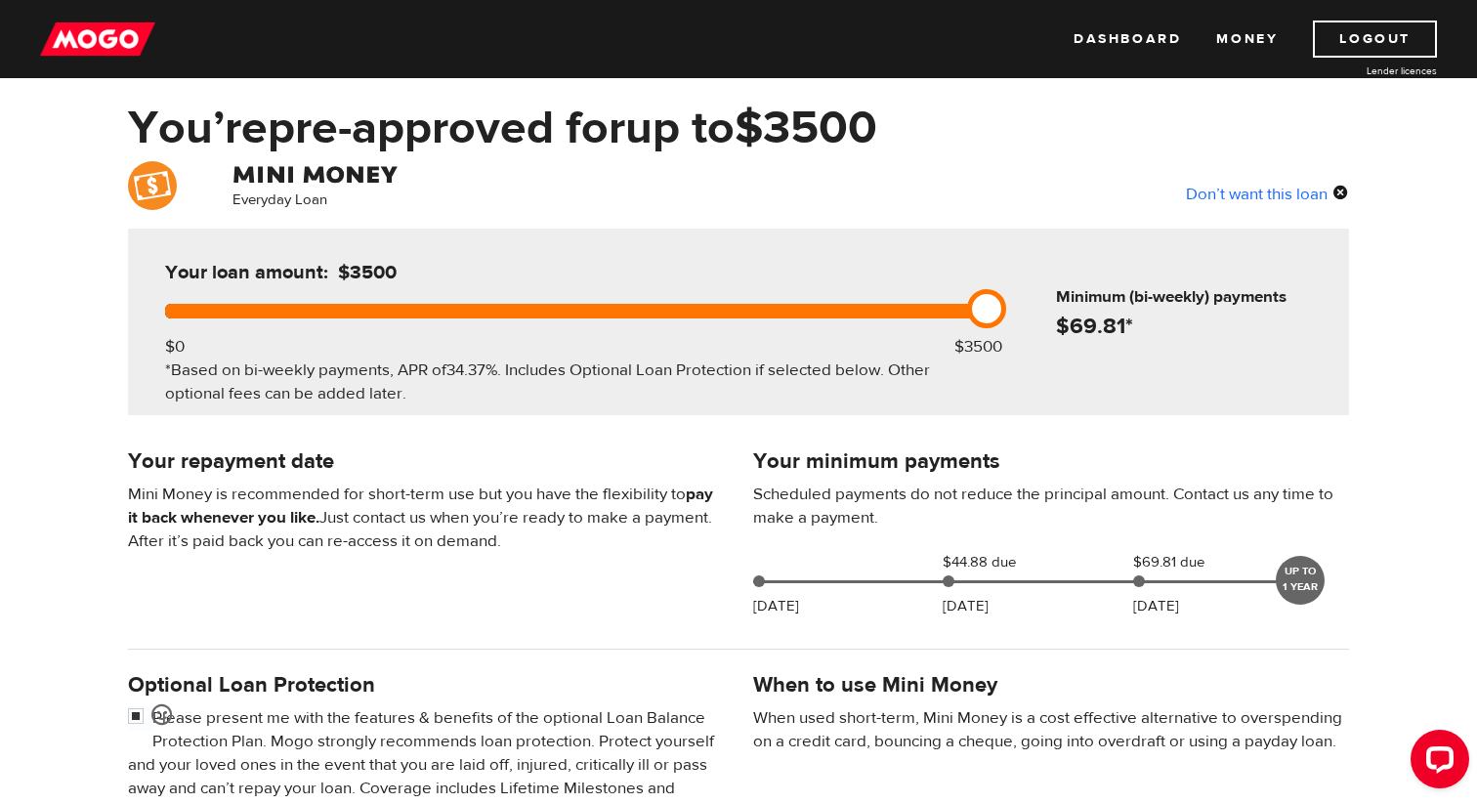
click at [1384, 439] on div "Everyday Loan Don’t want this loan Your loan amount: $3500 $0 $3500 *Based on b…" at bounding box center [738, 649] width 1477 height 977
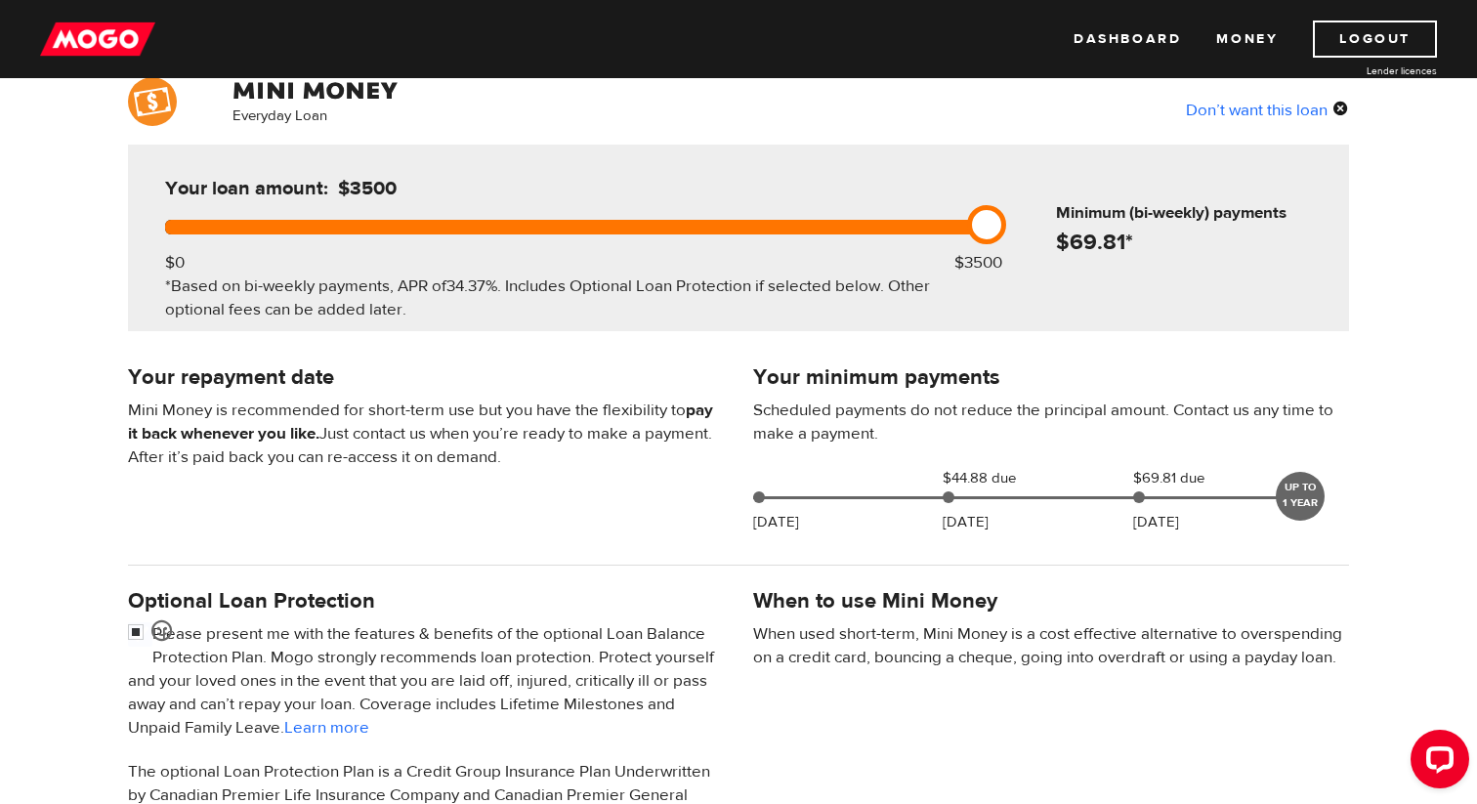
scroll to position [156, 0]
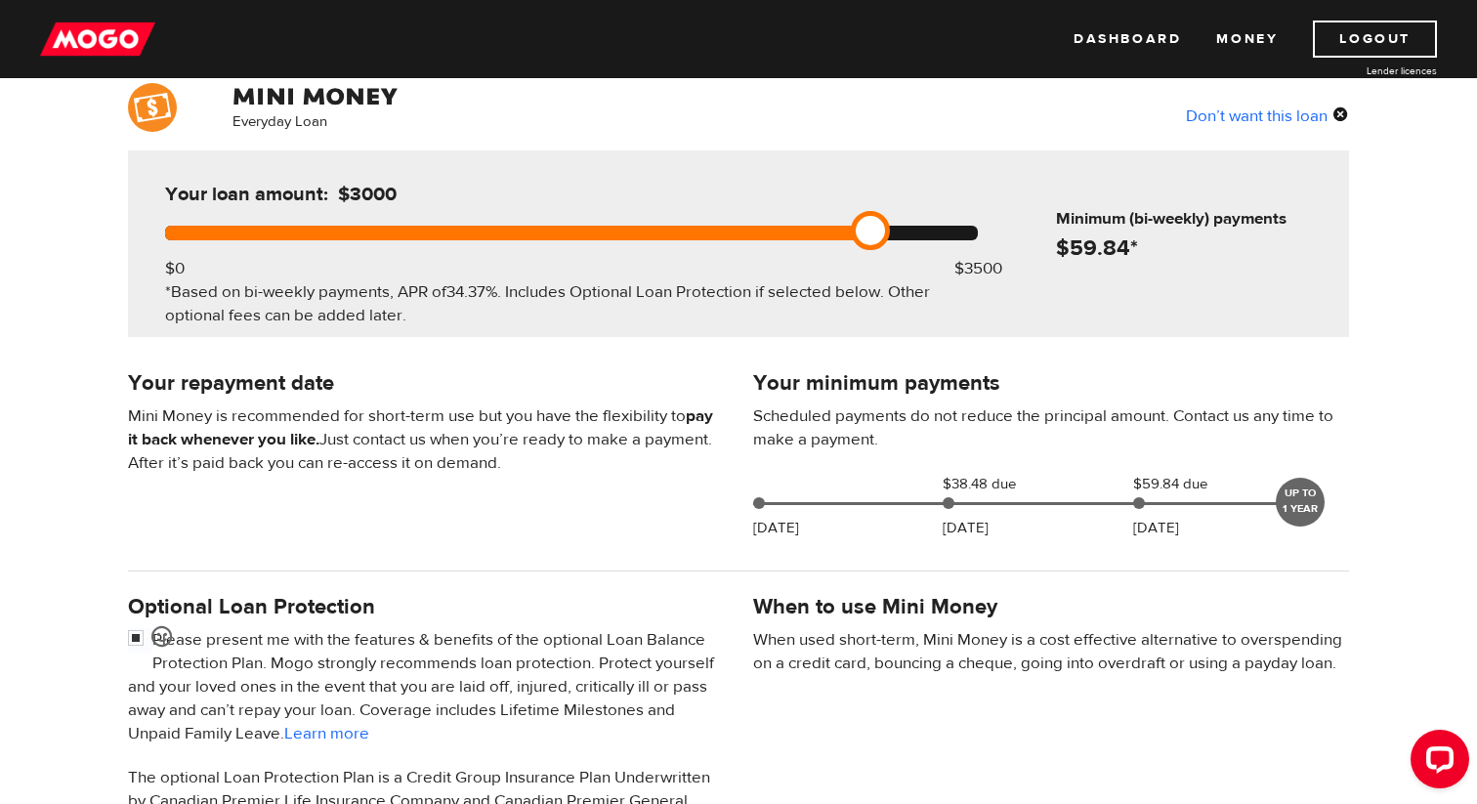
drag, startPoint x: 984, startPoint y: 223, endPoint x: 876, endPoint y: 234, distance: 108.0
click at [876, 234] on link at bounding box center [870, 230] width 39 height 39
drag, startPoint x: 876, startPoint y: 234, endPoint x: 1030, endPoint y: 243, distance: 153.7
click at [1030, 243] on div "Your loan amount: $3500 $0 $3500 *Based on bi-weekly payments, APR of 34.37% . …" at bounding box center [738, 243] width 1221 height 187
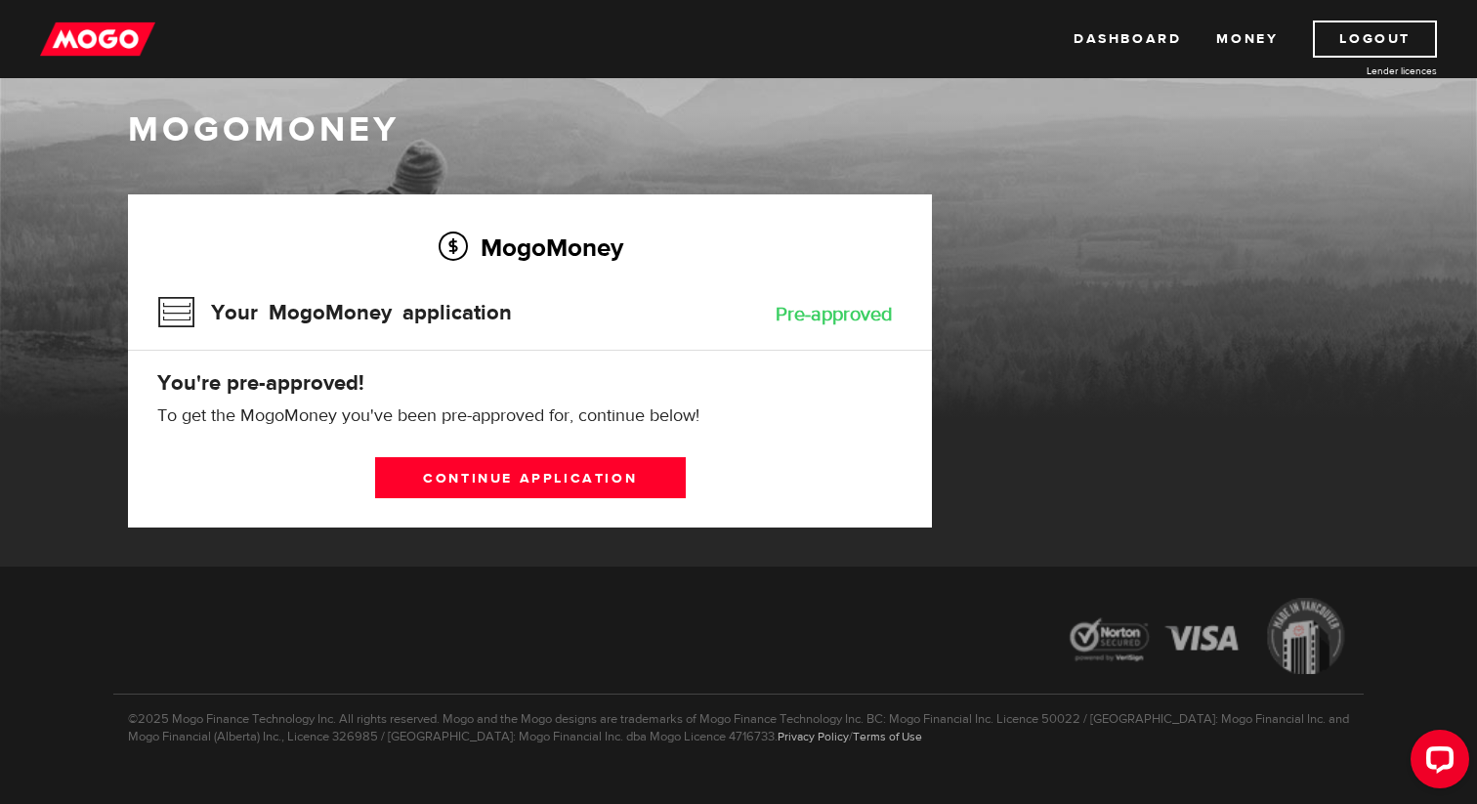
scroll to position [31, 0]
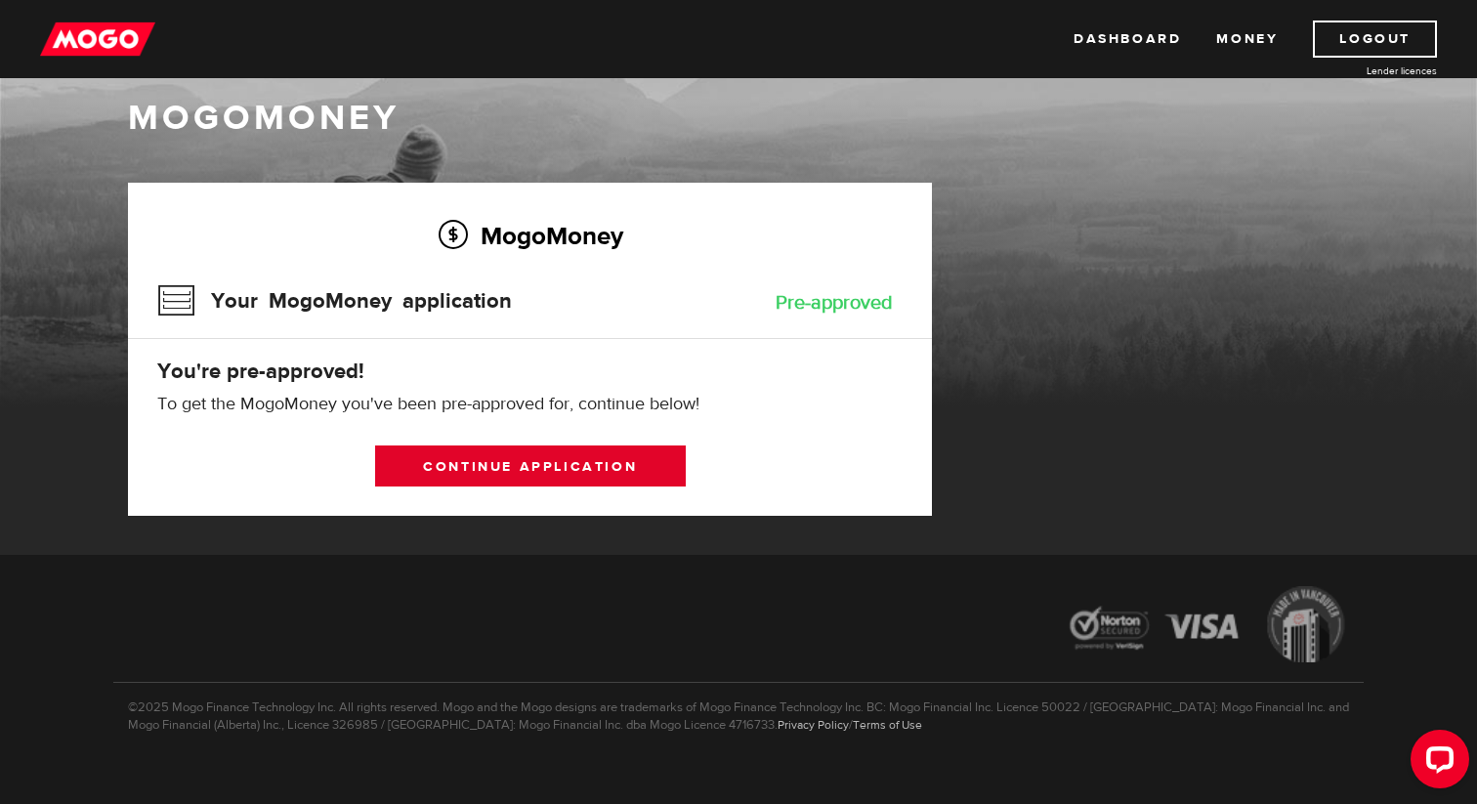
click at [462, 456] on link "Continue application" at bounding box center [530, 466] width 311 height 41
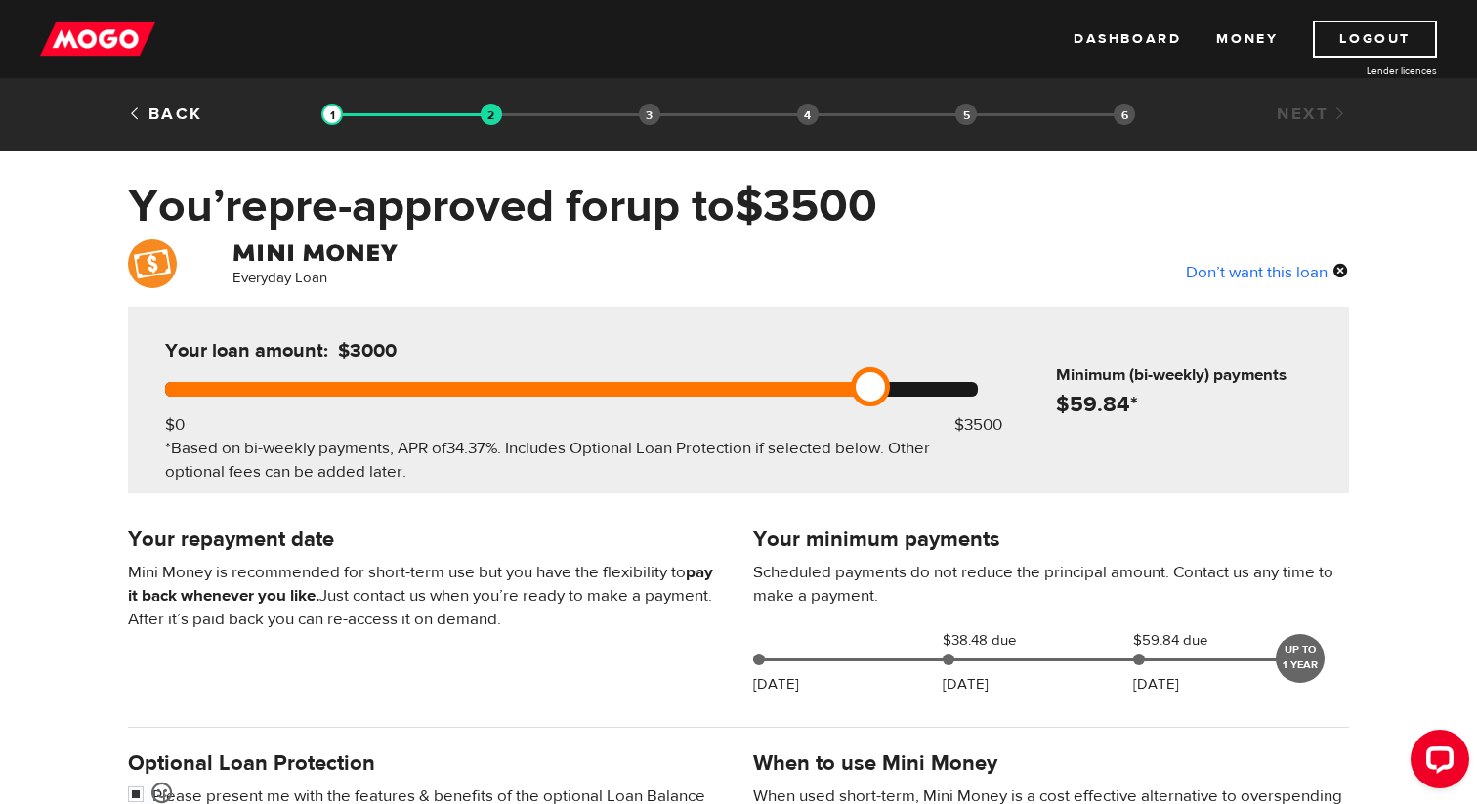
drag, startPoint x: 983, startPoint y: 393, endPoint x: 847, endPoint y: 377, distance: 136.7
click at [847, 377] on div "Your loan amount: $3000 $0 $3500 *Based on bi-weekly payments, APR of 34.37% . …" at bounding box center [572, 400] width 872 height 187
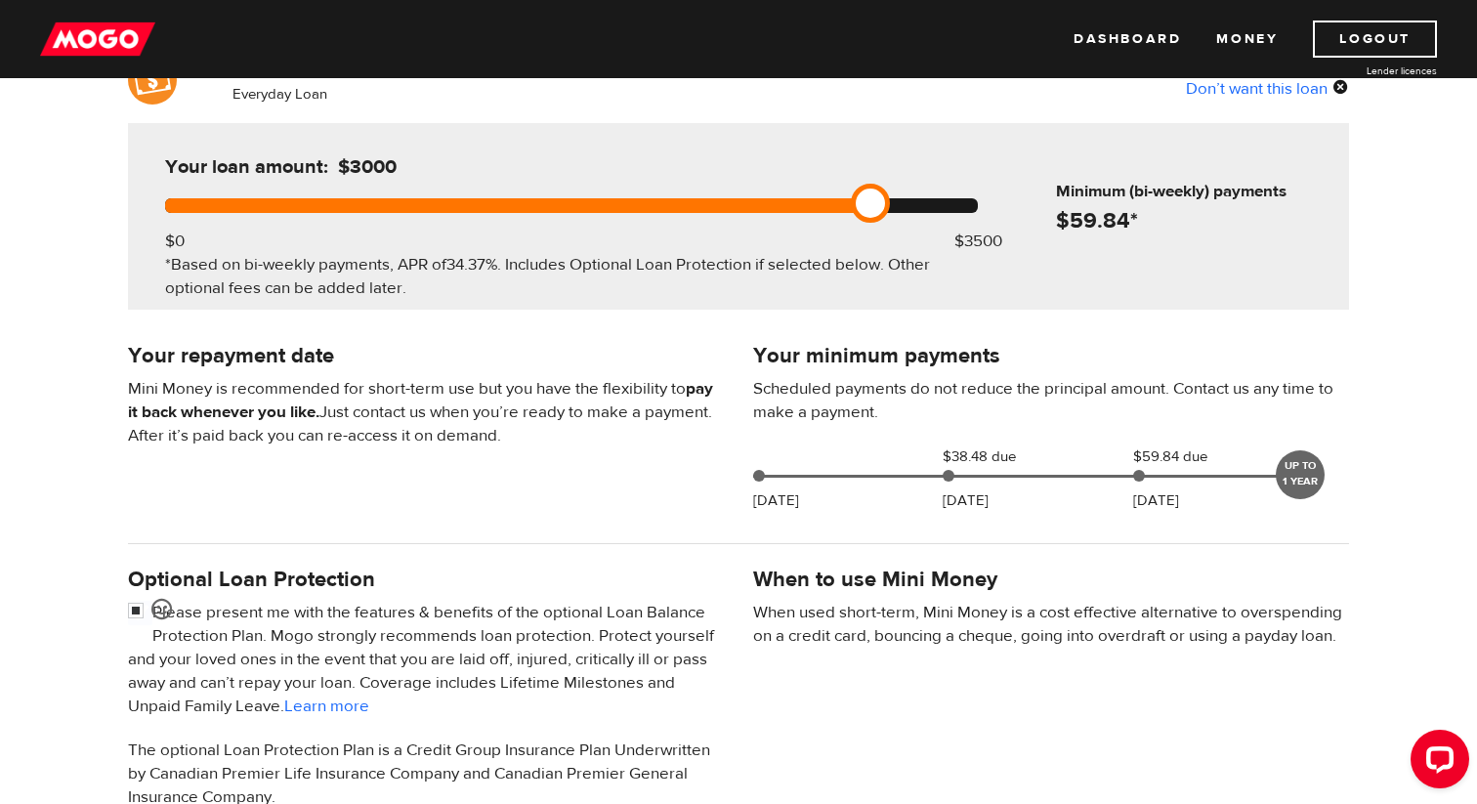
scroll to position [187, 0]
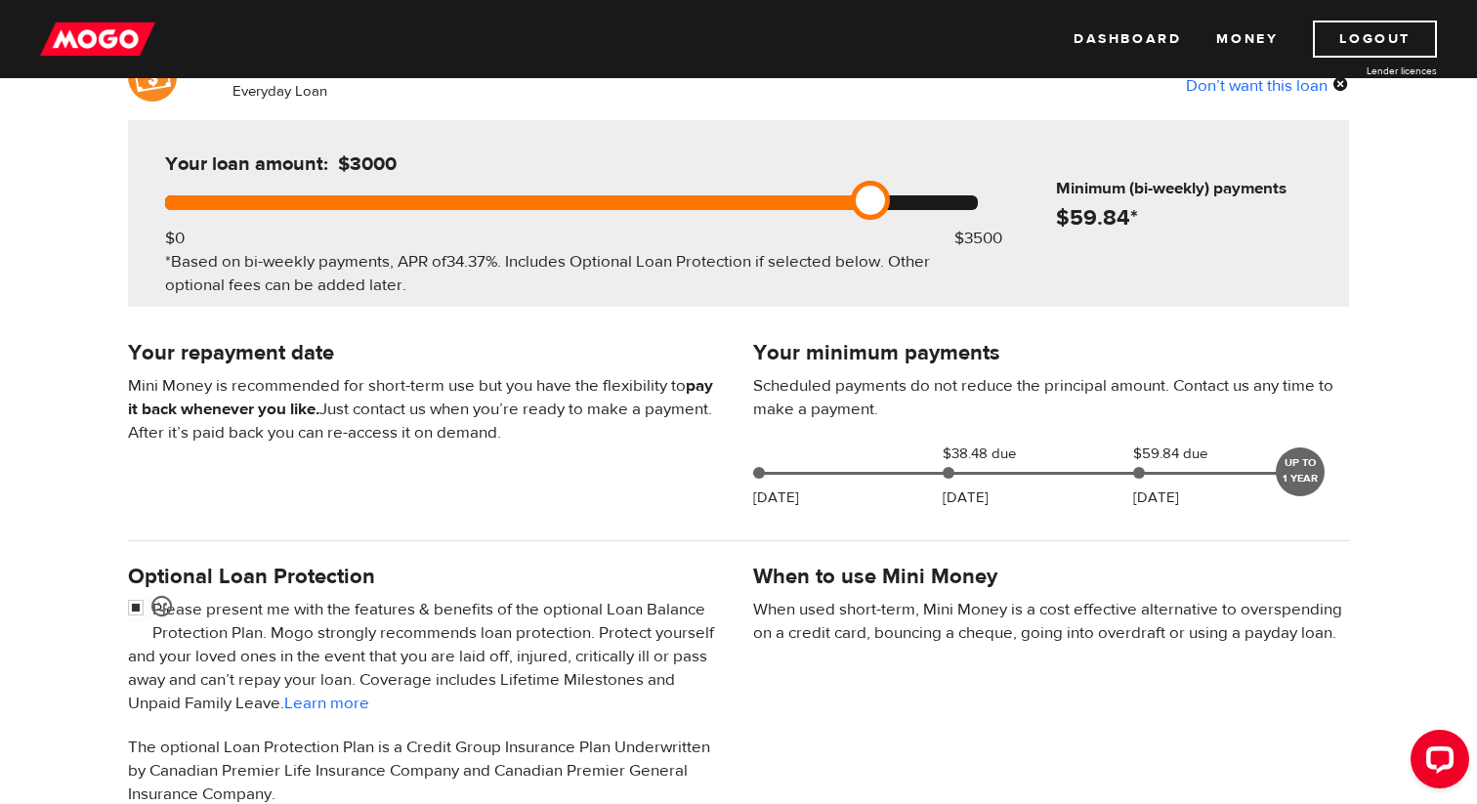
click at [953, 474] on div at bounding box center [949, 473] width 12 height 12
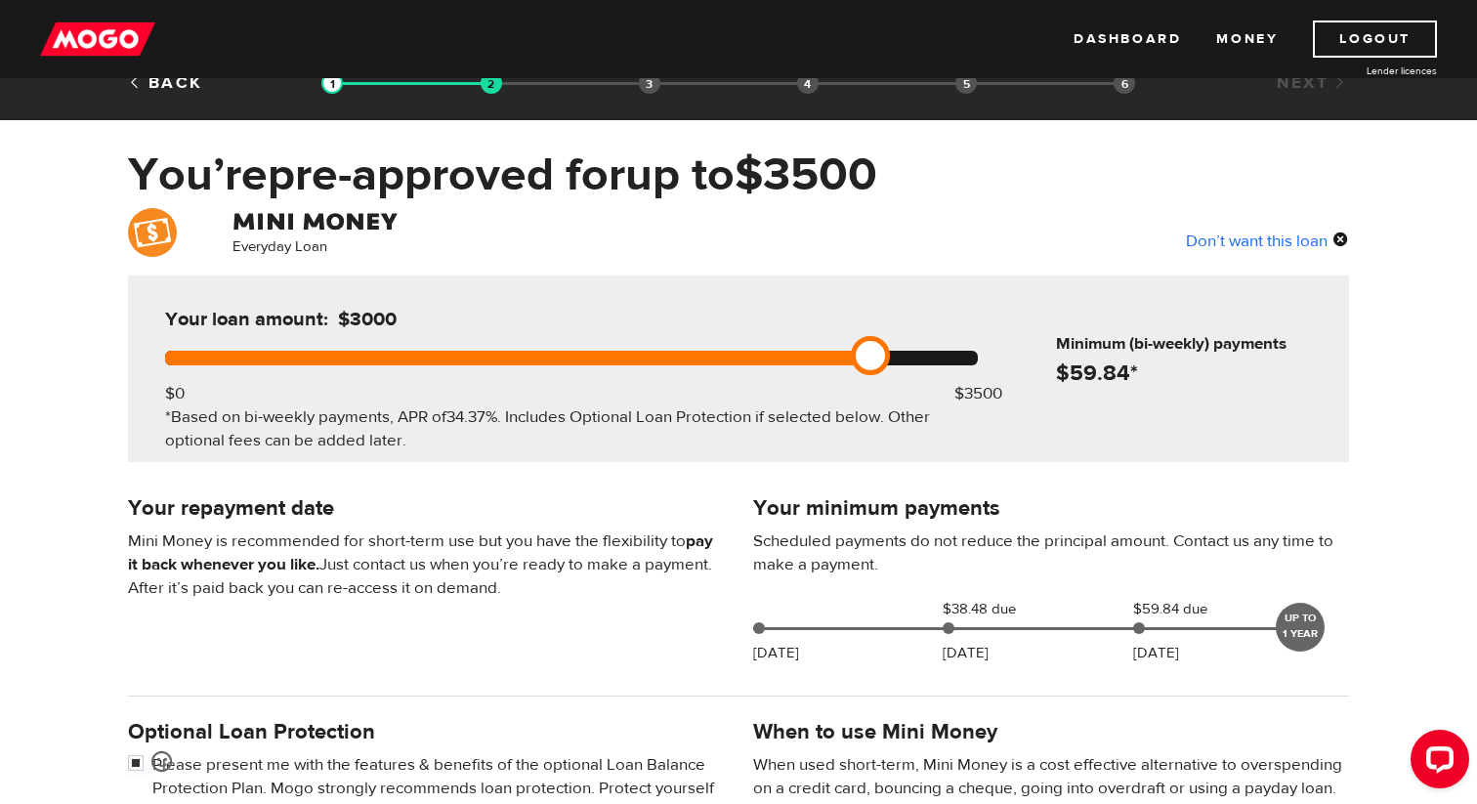
scroll to position [0, 0]
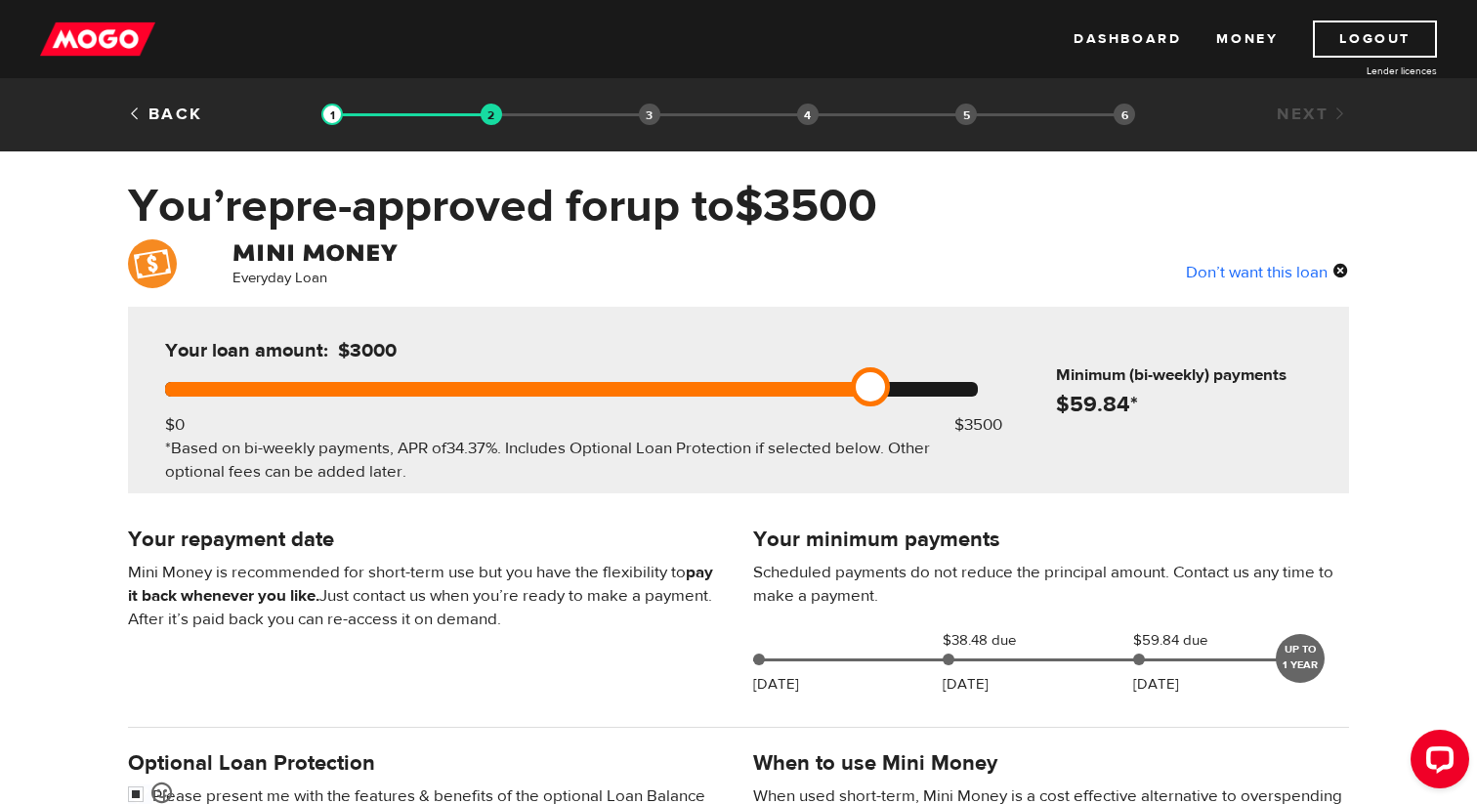
click at [523, 477] on div "*Based on bi-weekly payments, APR of 34.37% . Includes Optional Loan Protection…" at bounding box center [571, 460] width 813 height 47
